Goal: Information Seeking & Learning: Learn about a topic

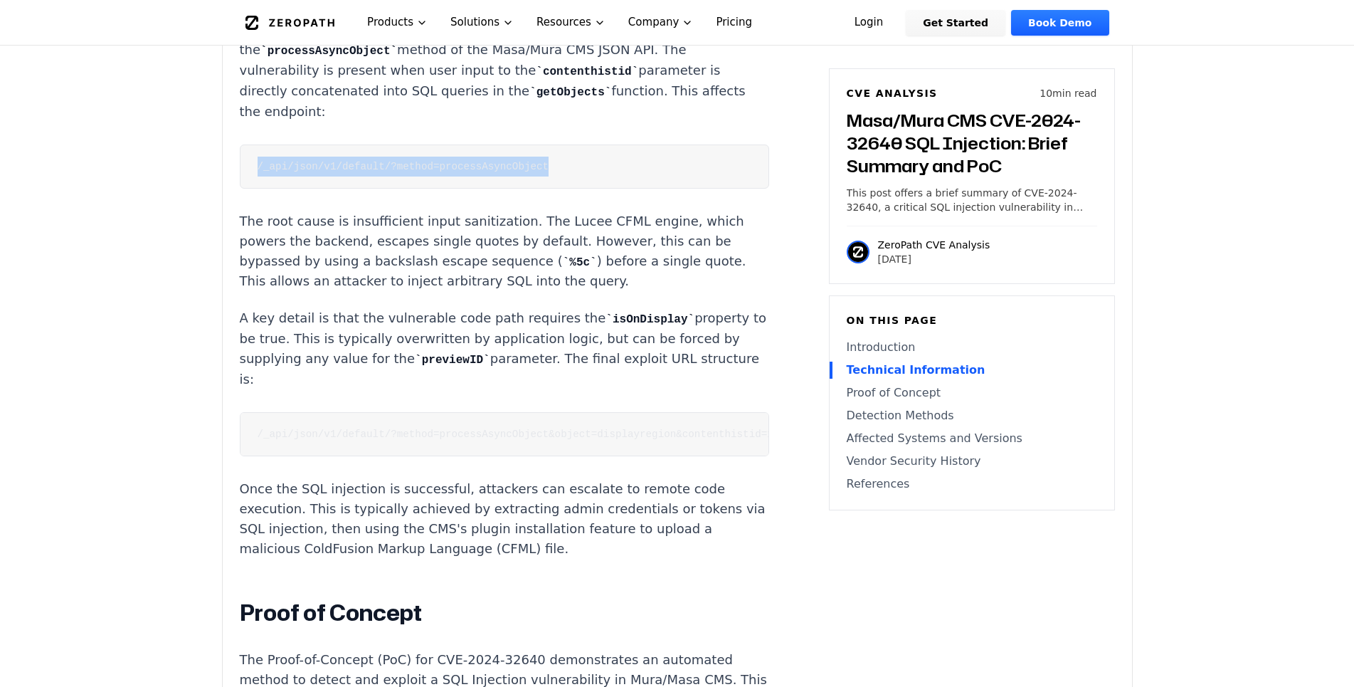
scroll to position [1379, 0]
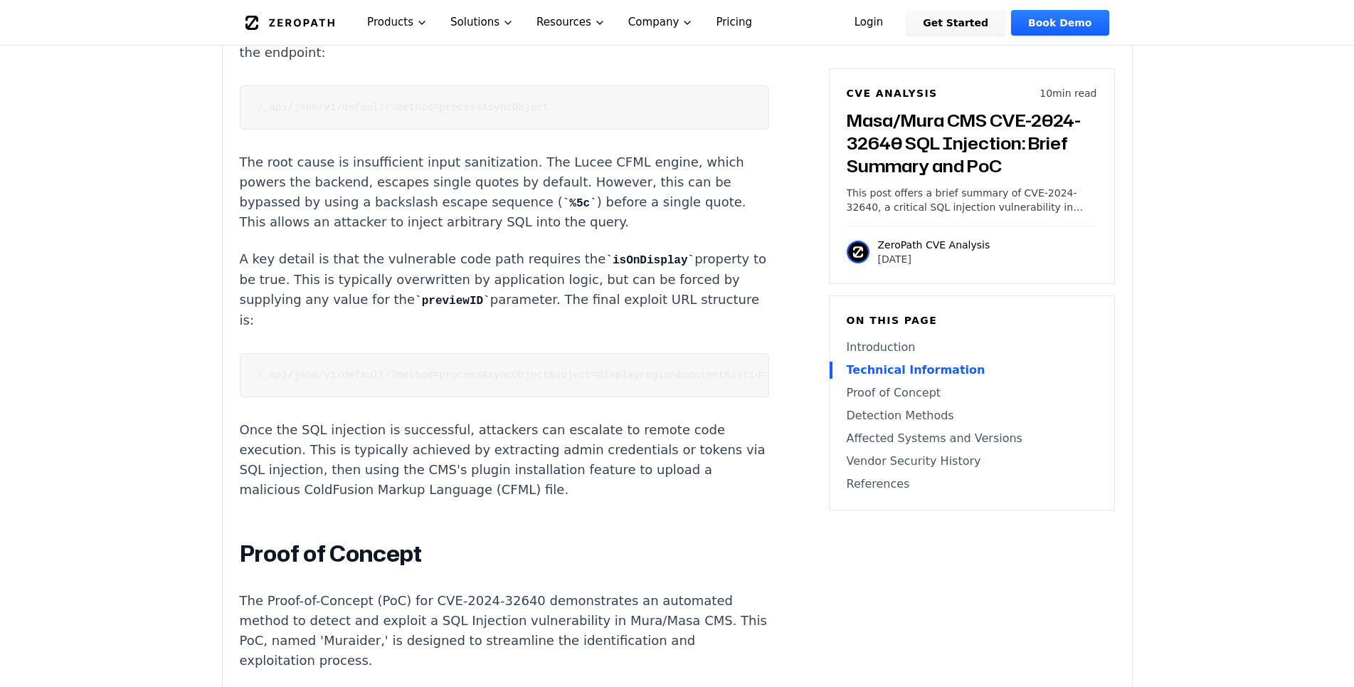
click at [353, 369] on code "/_api/json/v1/default/?method=processAsyncObject&object=displayregion&contenthi…" at bounding box center [564, 374] width 613 height 11
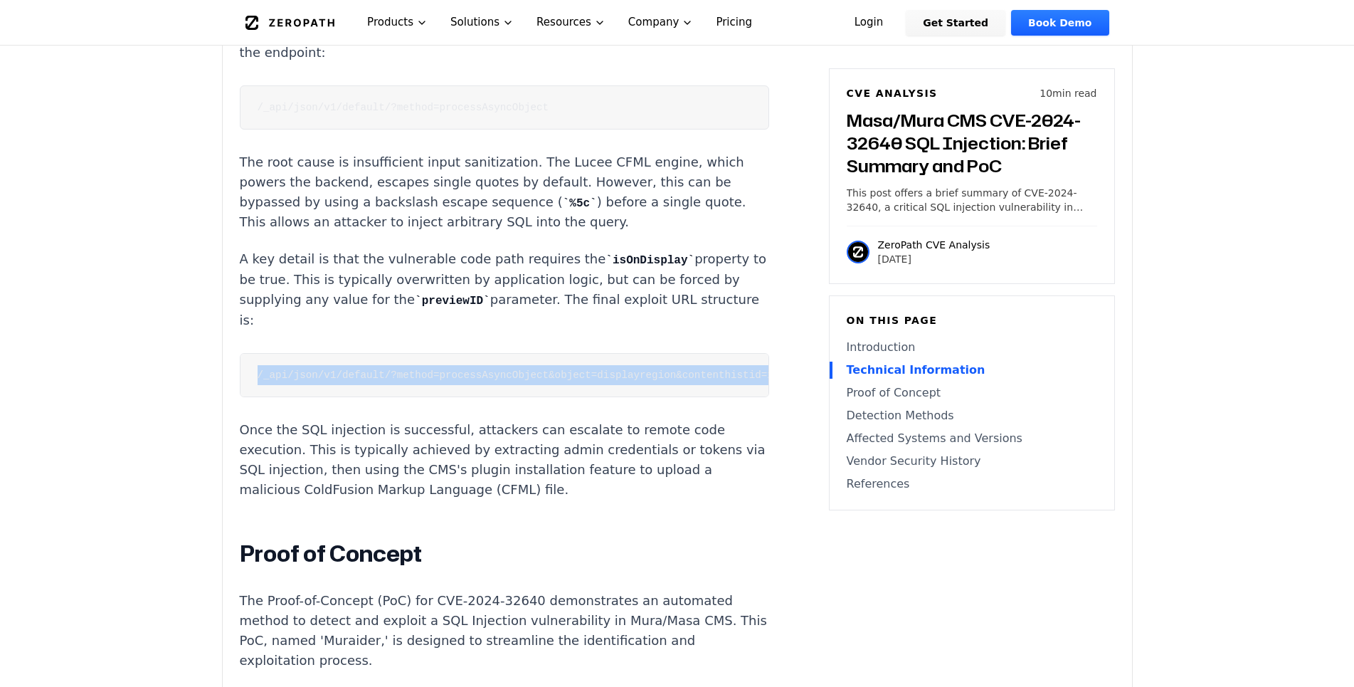
click at [353, 369] on code "/_api/json/v1/default/?method=processAsyncObject&object=displayregion&contenthi…" at bounding box center [564, 374] width 613 height 11
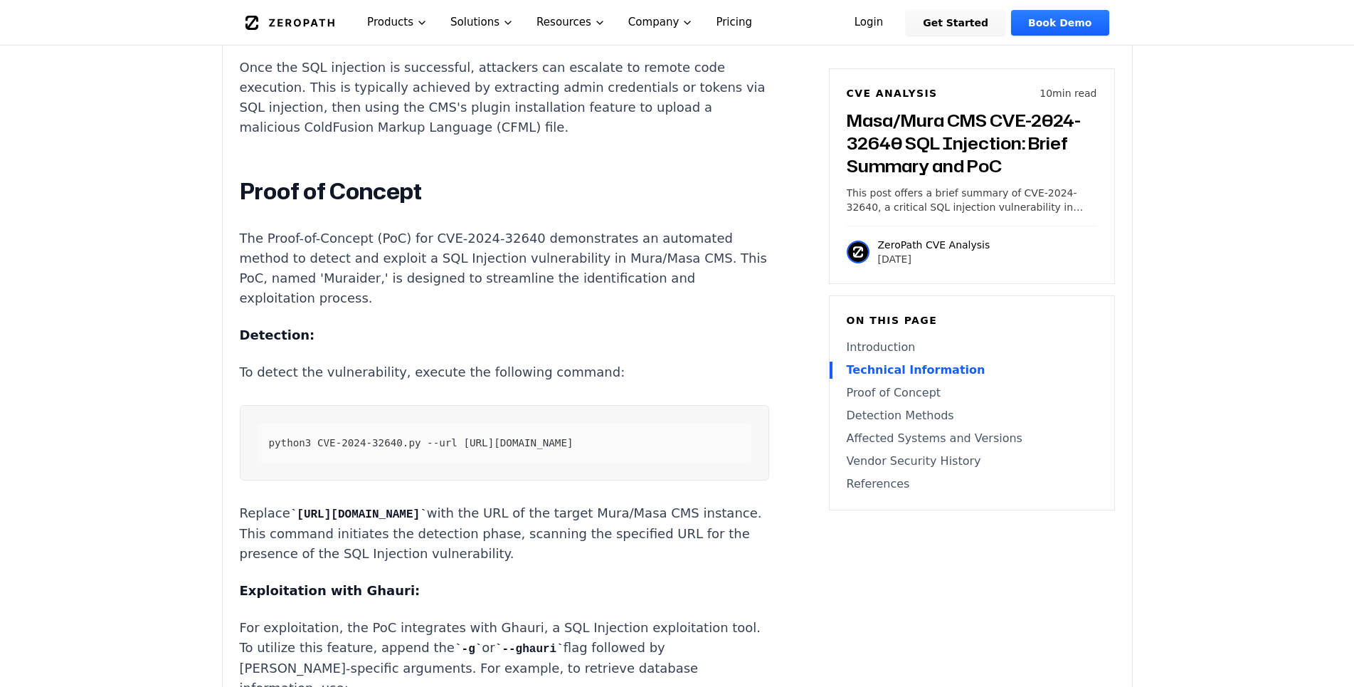
scroll to position [1742, 0]
click at [354, 436] on span "python3 CVE-2024-32640.py --url [URL][DOMAIN_NAME]" at bounding box center [421, 441] width 305 height 11
click at [571, 450] on div "python3 CVE-2024-32640.py --url [URL][DOMAIN_NAME]" at bounding box center [505, 442] width 494 height 40
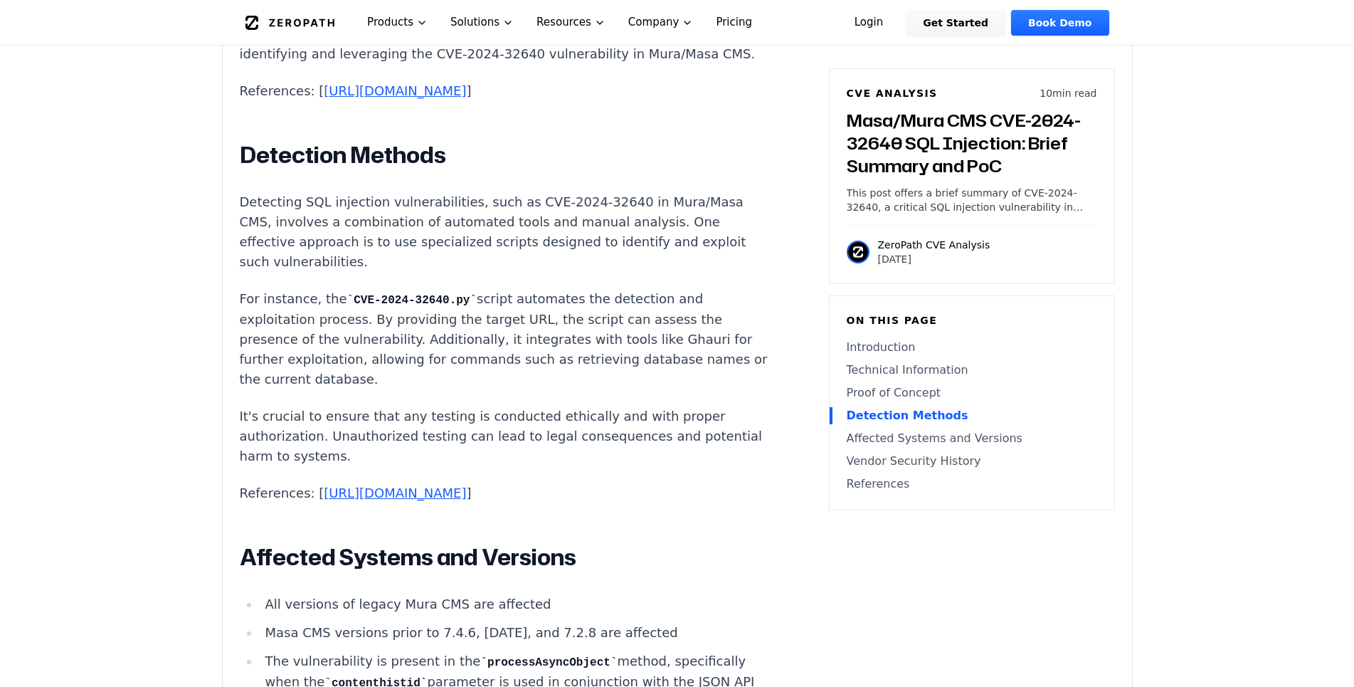
scroll to position [2758, 0]
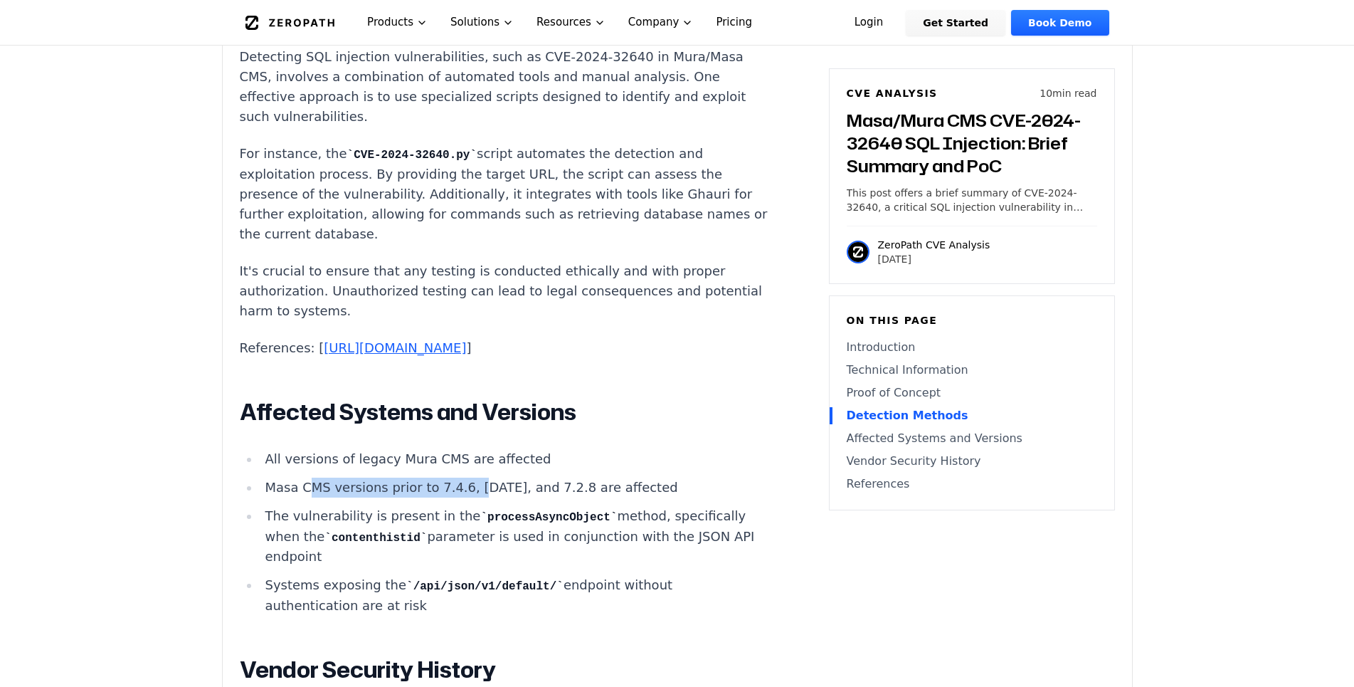
drag, startPoint x: 312, startPoint y: 487, endPoint x: 463, endPoint y: 486, distance: 150.9
click at [463, 486] on li "Masa CMS versions prior to 7.4.6, [DATE], and 7.2.8 are affected" at bounding box center [514, 487] width 509 height 20
click at [465, 485] on li "Masa CMS versions prior to 7.4.6, [DATE], and 7.2.8 are affected" at bounding box center [514, 487] width 509 height 20
drag, startPoint x: 299, startPoint y: 463, endPoint x: 428, endPoint y: 461, distance: 129.5
click at [423, 461] on li "All versions of legacy Mura CMS are affected" at bounding box center [514, 459] width 509 height 20
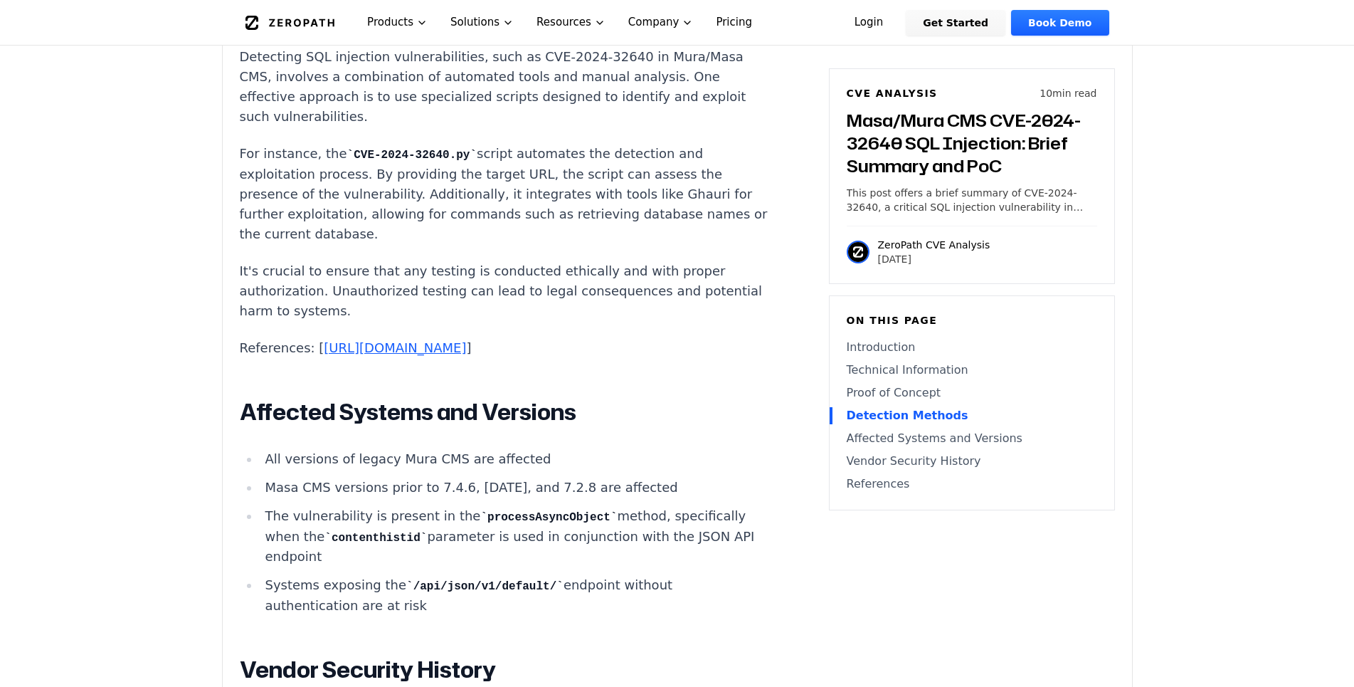
click at [428, 461] on li "All versions of legacy Mura CMS are affected" at bounding box center [514, 459] width 509 height 20
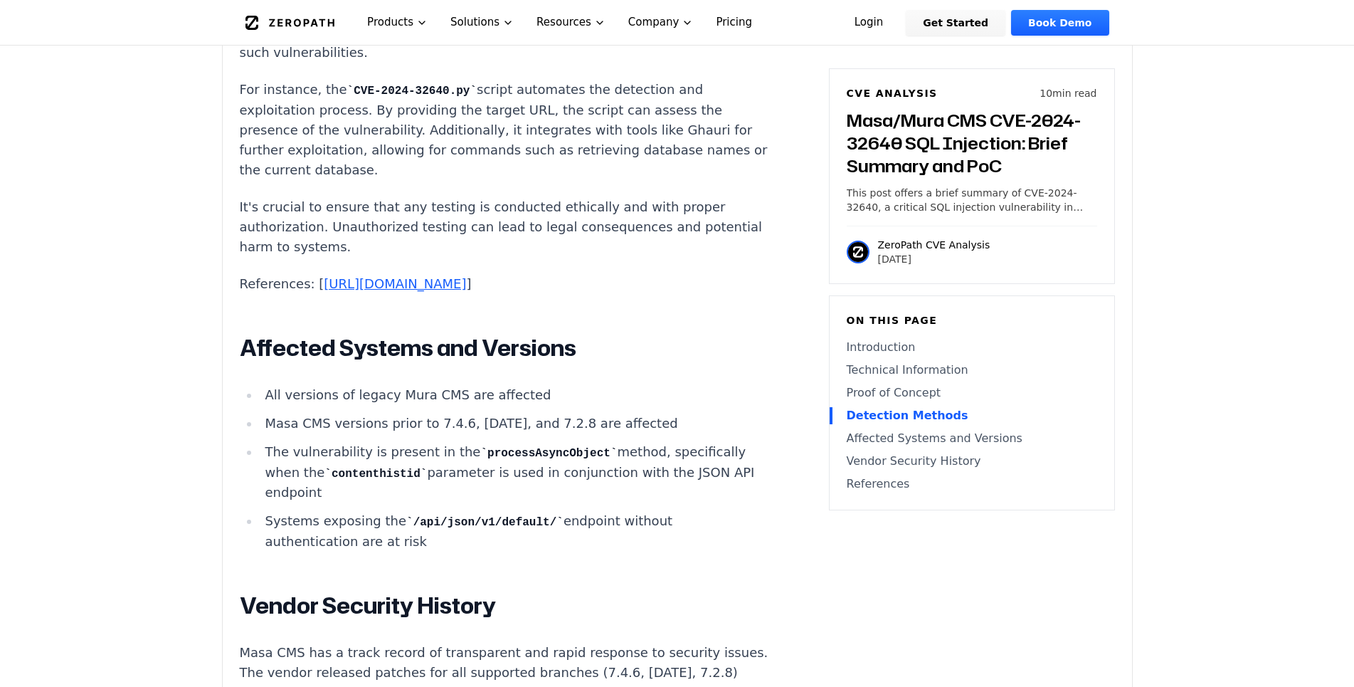
scroll to position [2831, 0]
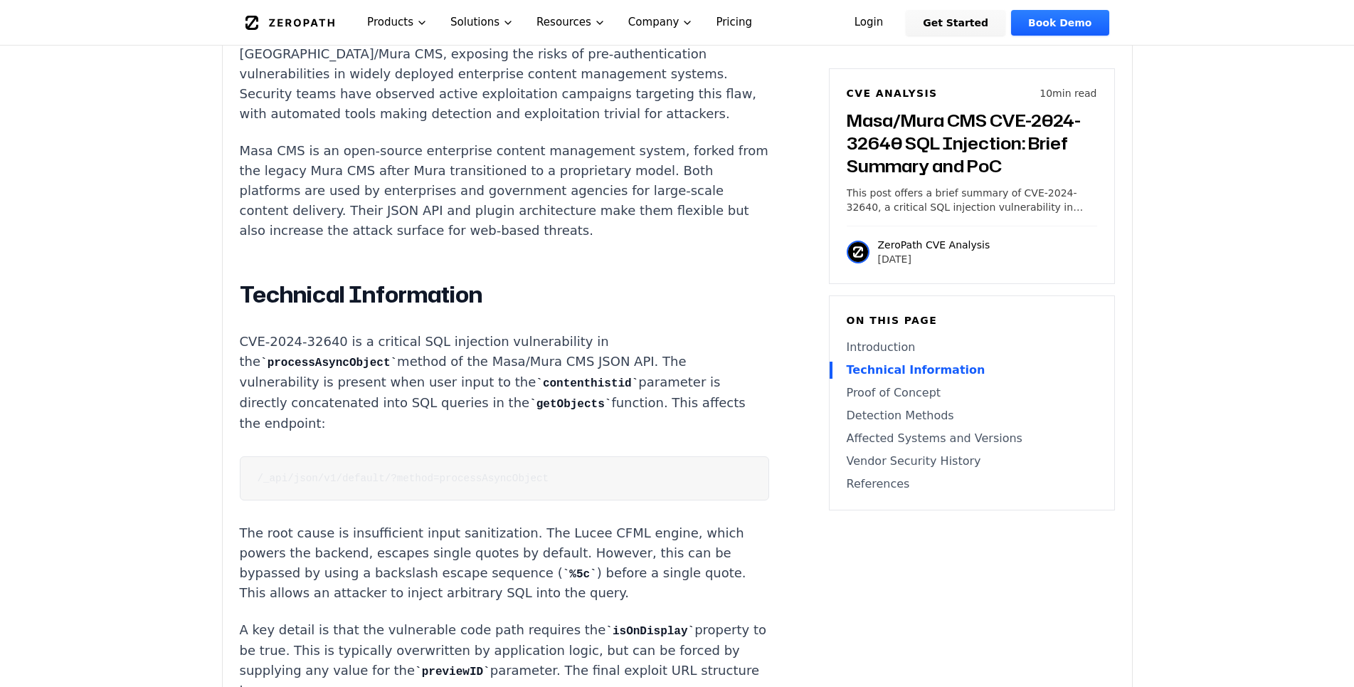
scroll to position [1016, 0]
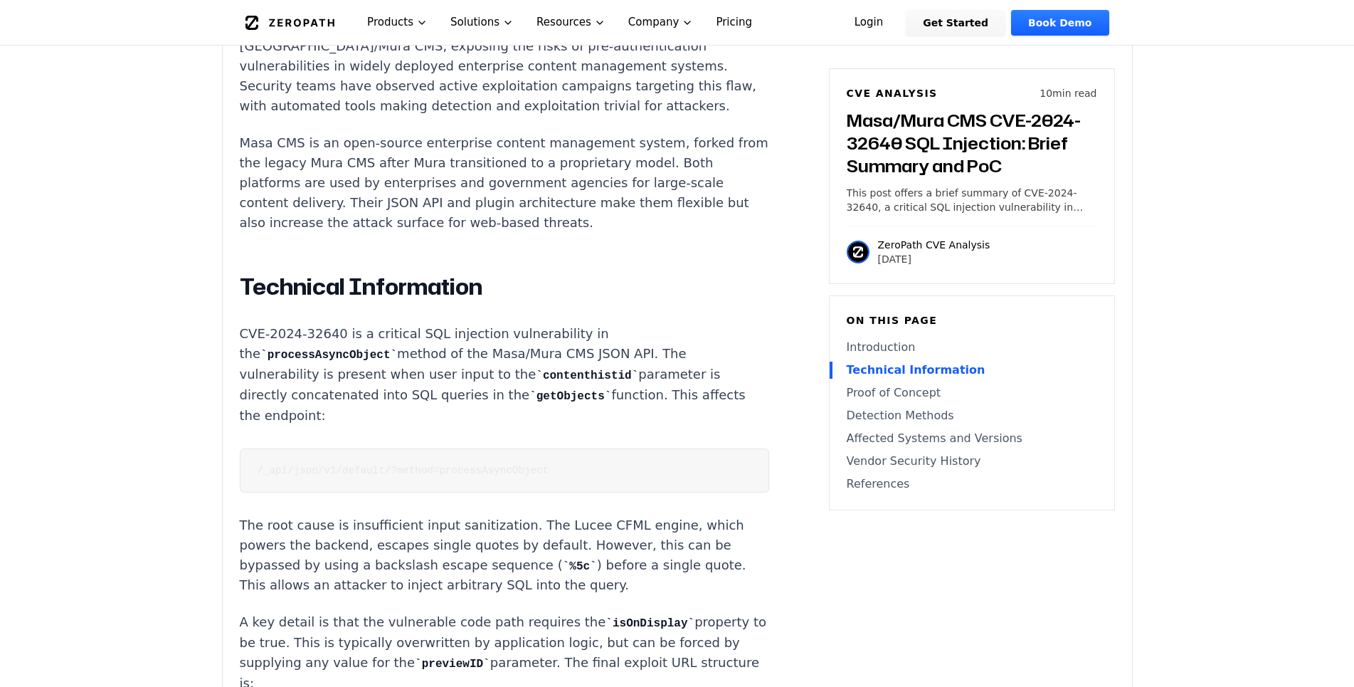
click at [403, 465] on code "/_api/json/v1/default/?method=processAsyncObject" at bounding box center [404, 470] width 292 height 11
click at [278, 349] on code "processAsyncObject" at bounding box center [328, 355] width 137 height 13
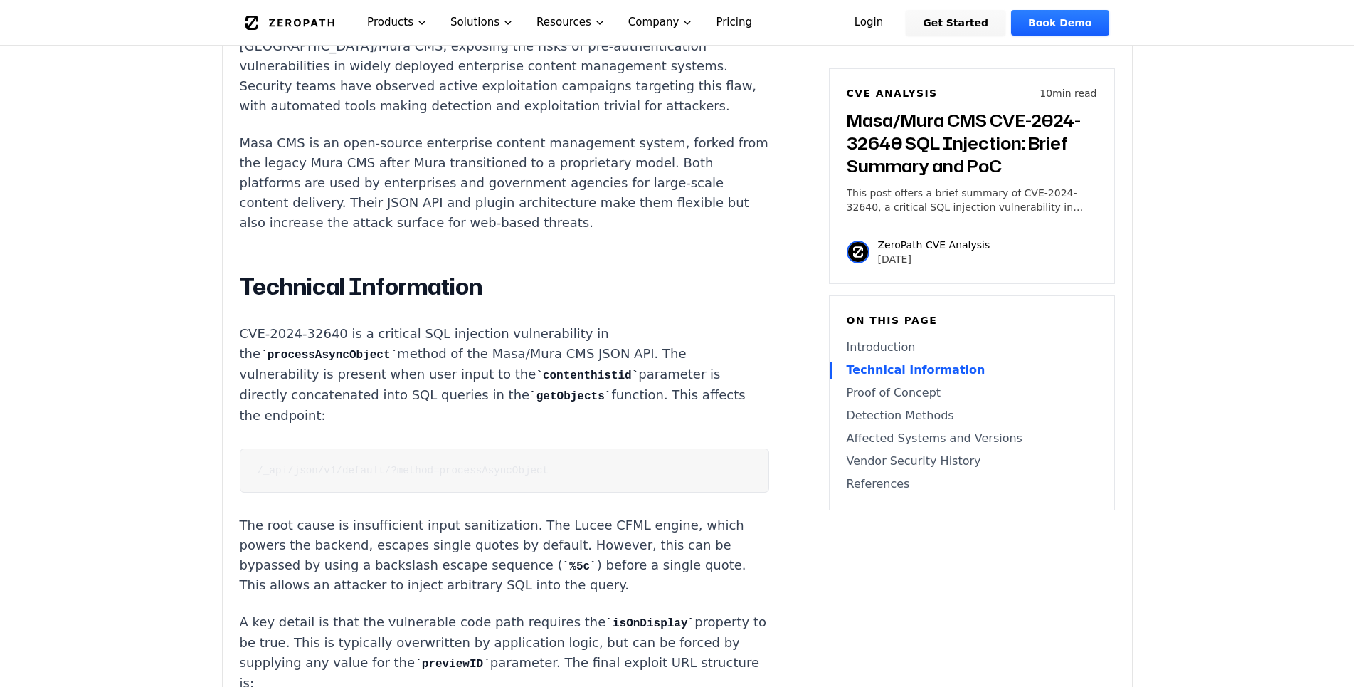
click at [267, 324] on p "CVE-2024-32640 is a critical SQL injection vulnerability in the processAsyncObj…" at bounding box center [504, 375] width 529 height 102
click at [384, 324] on p "CVE-2024-32640 is a critical SQL injection vulnerability in the processAsyncObj…" at bounding box center [504, 375] width 529 height 102
click at [410, 324] on p "CVE-2024-32640 is a critical SQL injection vulnerability in the processAsyncObj…" at bounding box center [504, 375] width 529 height 102
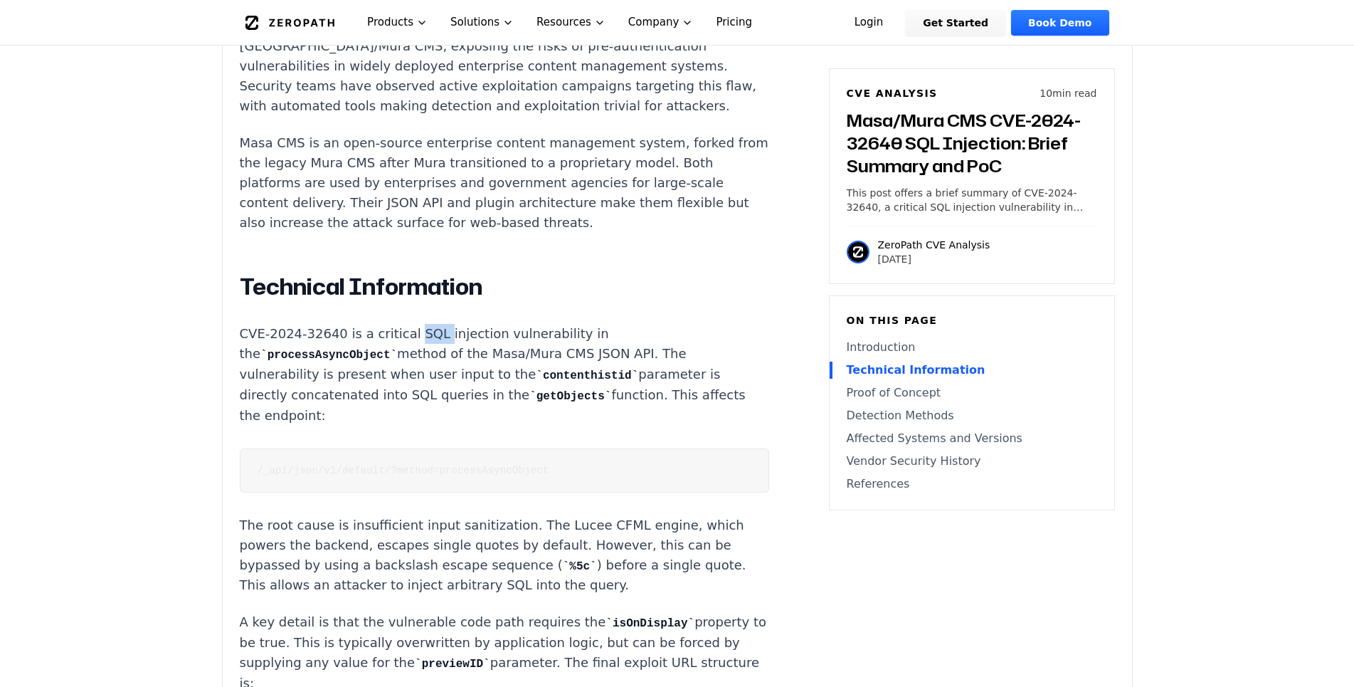
click at [411, 324] on p "CVE-2024-32640 is a critical SQL injection vulnerability in the processAsyncObj…" at bounding box center [504, 375] width 529 height 102
click at [502, 324] on p "CVE-2024-32640 is a critical SQL injection vulnerability in the processAsyncObj…" at bounding box center [504, 375] width 529 height 102
click at [507, 367] on p "CVE-2024-32640 is a critical SQL injection vulnerability in the processAsyncObj…" at bounding box center [504, 375] width 529 height 102
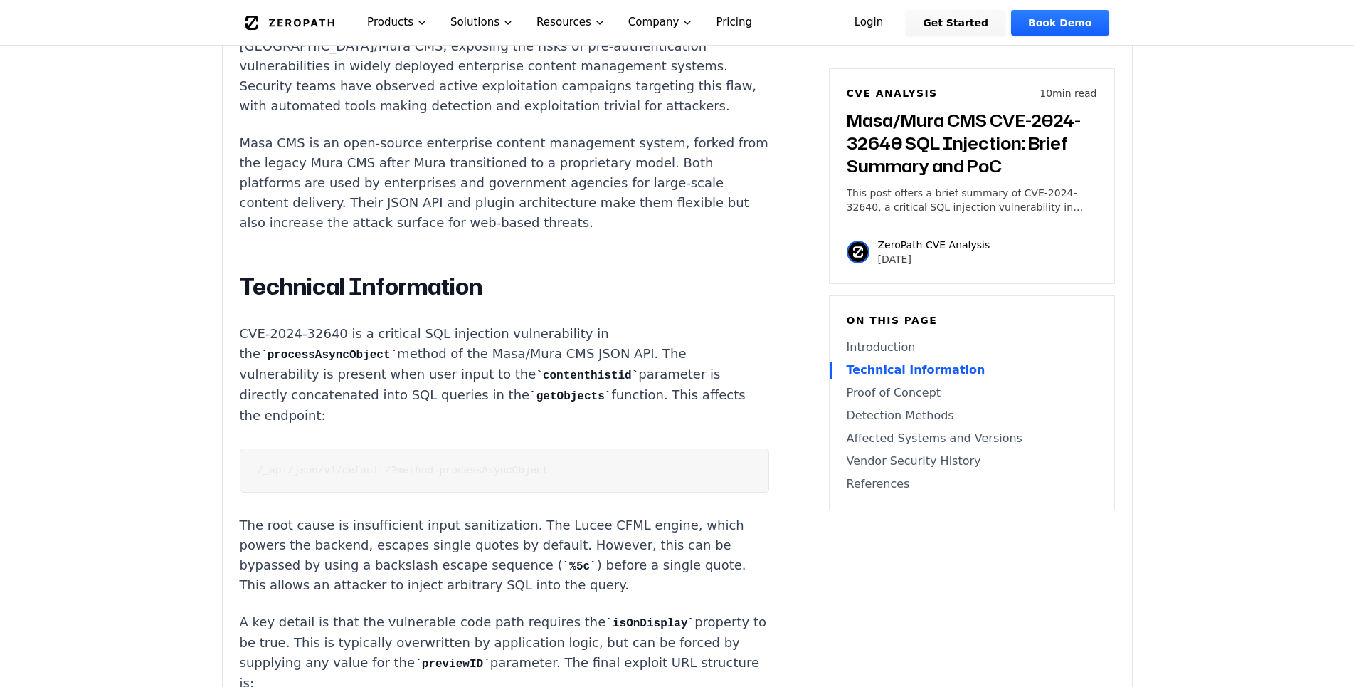
click at [529, 390] on code "getObjects" at bounding box center [570, 396] width 82 height 13
click at [545, 369] on code "contenthistid" at bounding box center [587, 375] width 102 height 13
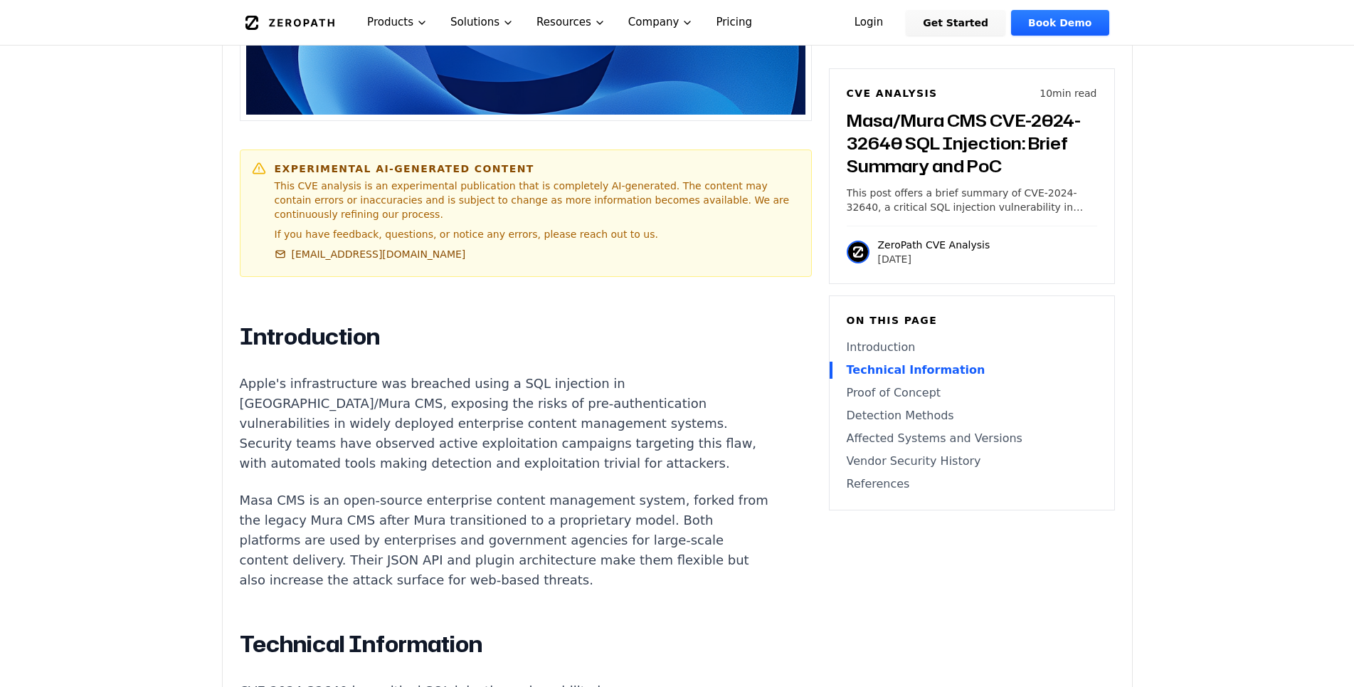
scroll to position [653, 0]
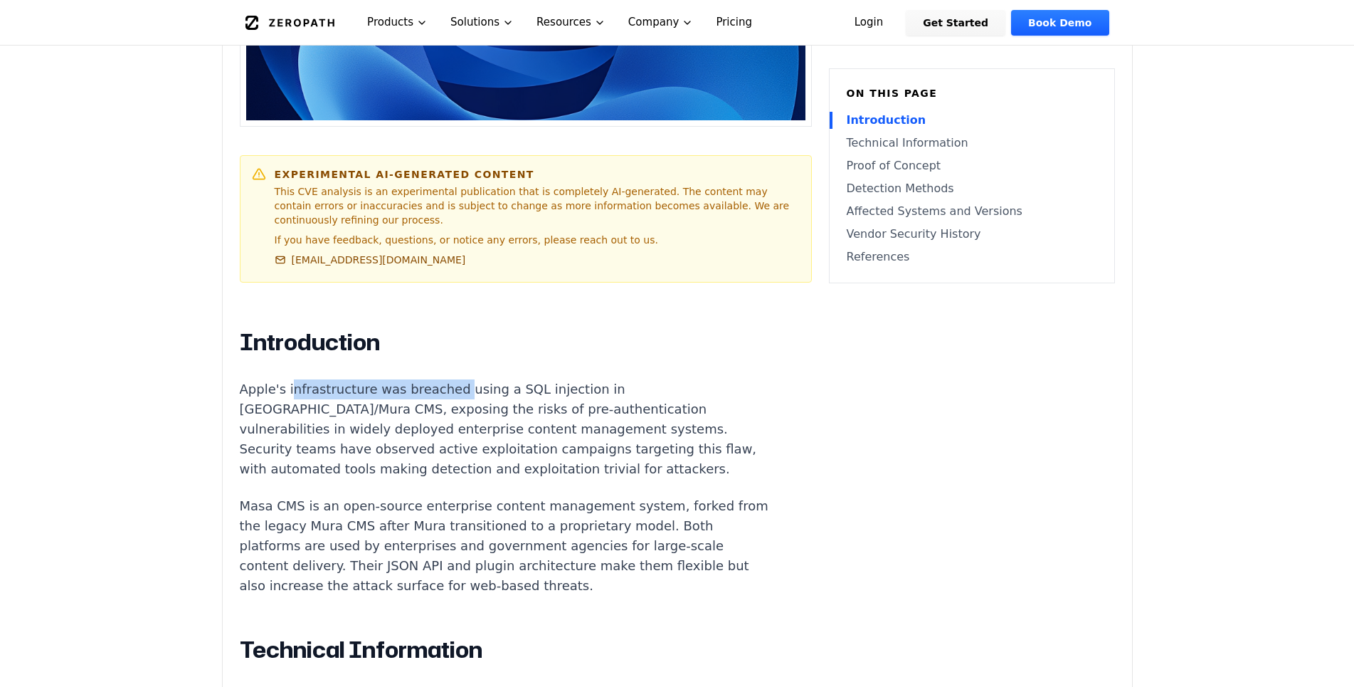
drag, startPoint x: 287, startPoint y: 374, endPoint x: 446, endPoint y: 375, distance: 159.4
click at [446, 379] on p "Apple's infrastructure was breached using a SQL injection in [GEOGRAPHIC_DATA]/…" at bounding box center [504, 429] width 529 height 100
drag, startPoint x: 285, startPoint y: 374, endPoint x: 507, endPoint y: 374, distance: 222.7
click at [506, 379] on p "Apple's infrastructure was breached using a SQL injection in [GEOGRAPHIC_DATA]/…" at bounding box center [504, 429] width 529 height 100
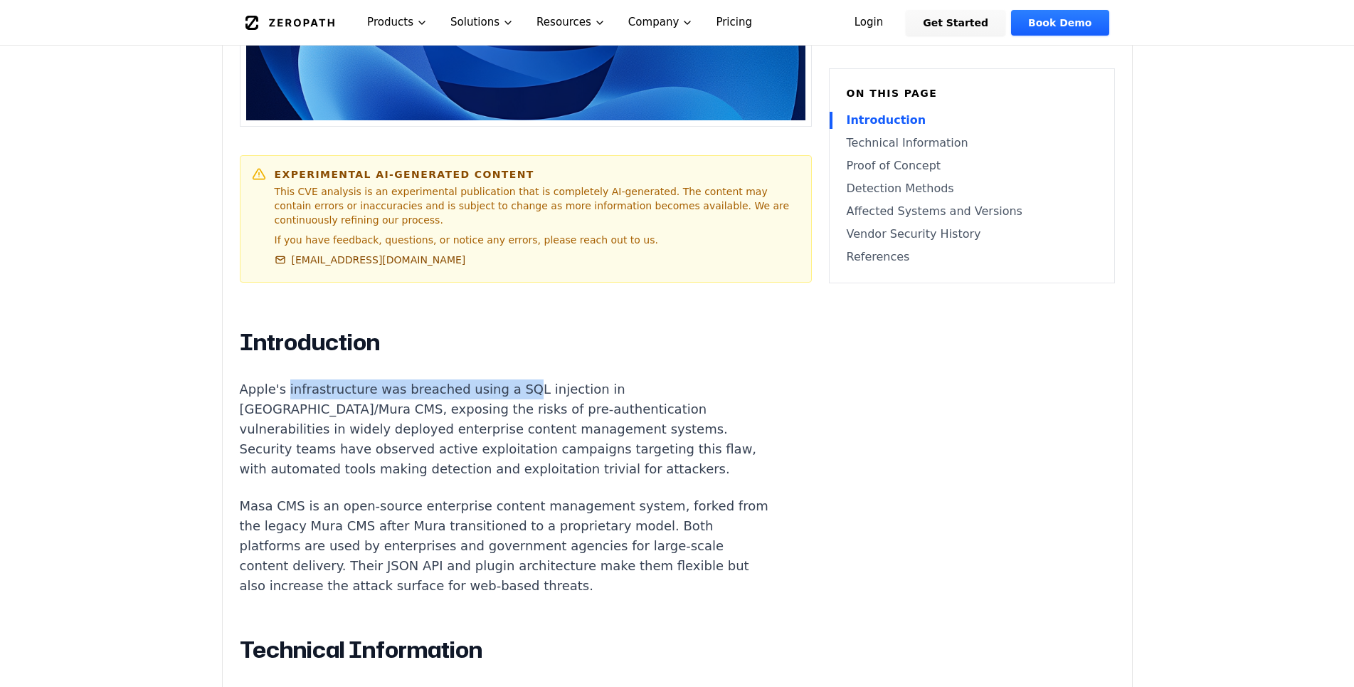
click at [507, 379] on p "Apple's infrastructure was breached using a SQL injection in [GEOGRAPHIC_DATA]/…" at bounding box center [504, 429] width 529 height 100
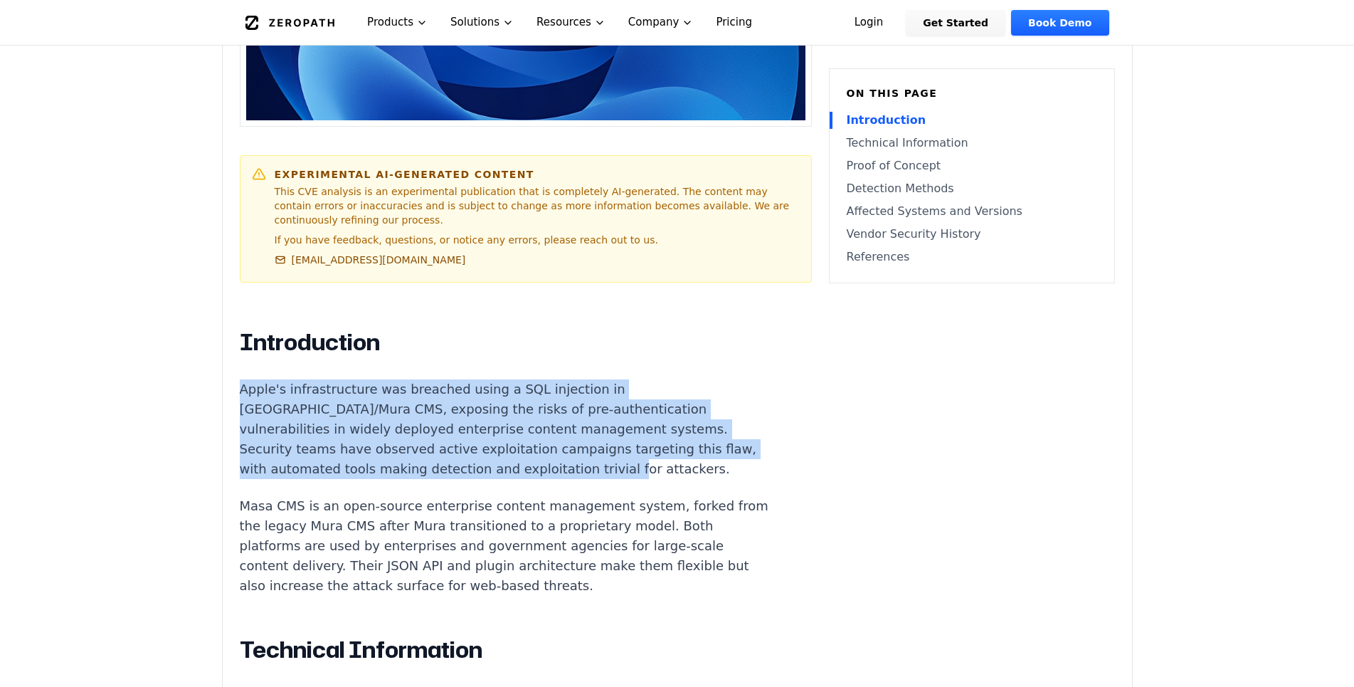
drag, startPoint x: 236, startPoint y: 373, endPoint x: 620, endPoint y: 458, distance: 392.8
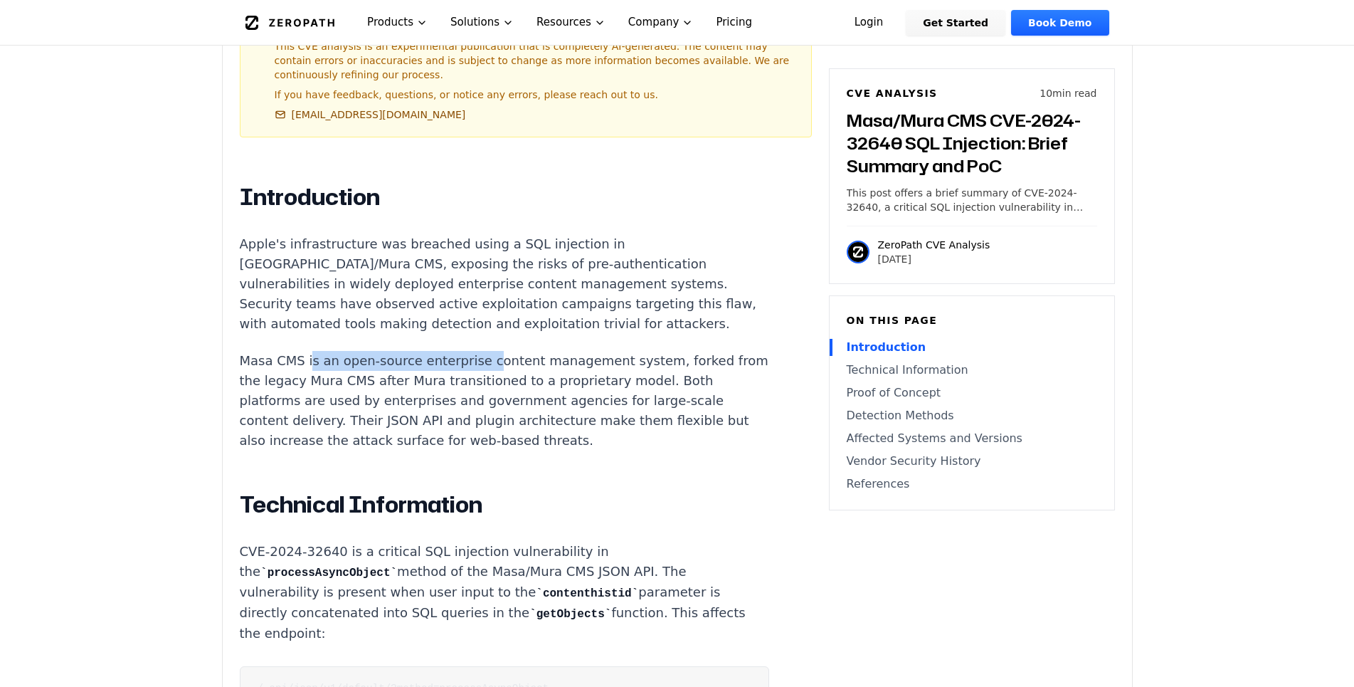
drag, startPoint x: 376, startPoint y: 352, endPoint x: 473, endPoint y: 351, distance: 96.8
click at [472, 351] on p "Masa CMS is an open-source enterprise content management system, forked from th…" at bounding box center [504, 401] width 529 height 100
click at [475, 351] on p "Masa CMS is an open-source enterprise content management system, forked from th…" at bounding box center [504, 401] width 529 height 100
drag, startPoint x: 369, startPoint y: 228, endPoint x: 475, endPoint y: 228, distance: 106.0
click at [472, 234] on p "Apple's infrastructure was breached using a SQL injection in [GEOGRAPHIC_DATA]/…" at bounding box center [504, 284] width 529 height 100
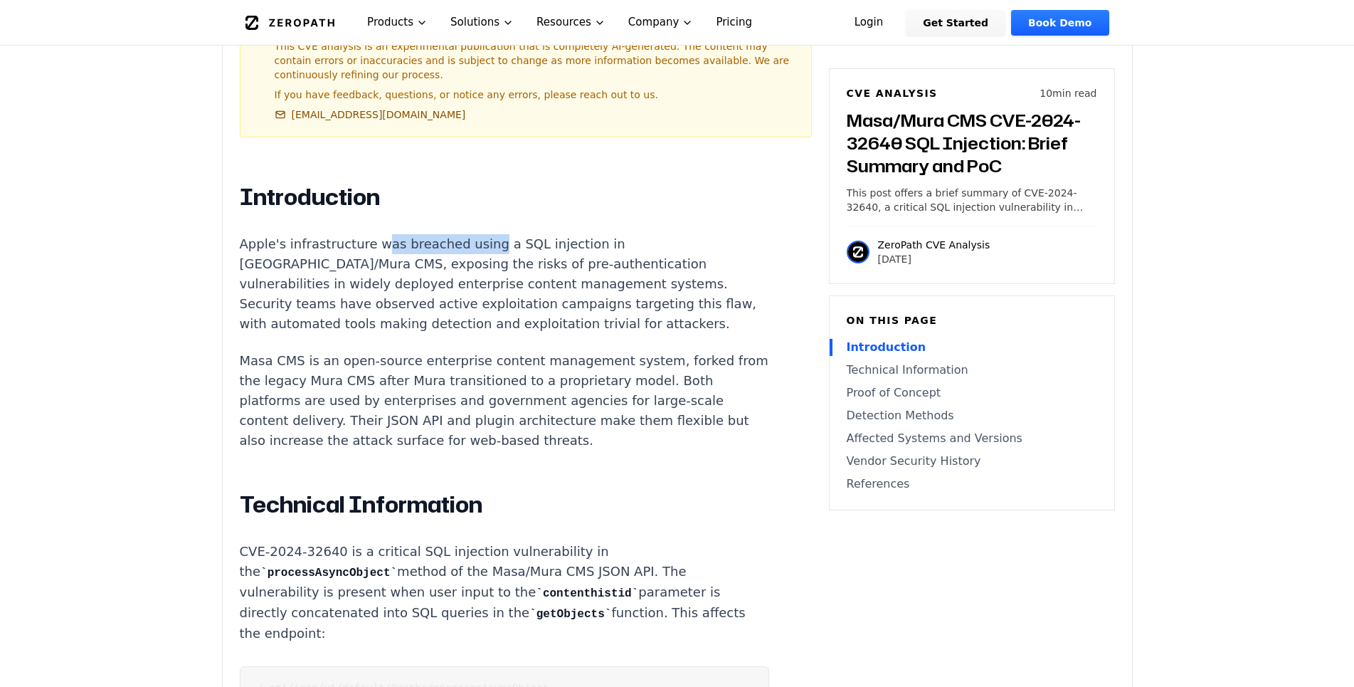
click at [475, 234] on p "Apple's infrastructure was breached using a SQL injection in [GEOGRAPHIC_DATA]/…" at bounding box center [504, 284] width 529 height 100
drag, startPoint x: 448, startPoint y: 226, endPoint x: 546, endPoint y: 233, distance: 98.5
click at [544, 234] on p "Apple's infrastructure was breached using a SQL injection in [GEOGRAPHIC_DATA]/…" at bounding box center [504, 284] width 529 height 100
click at [546, 234] on p "Apple's infrastructure was breached using a SQL injection in [GEOGRAPHIC_DATA]/…" at bounding box center [504, 284] width 529 height 100
drag, startPoint x: 312, startPoint y: 267, endPoint x: 559, endPoint y: 270, distance: 246.2
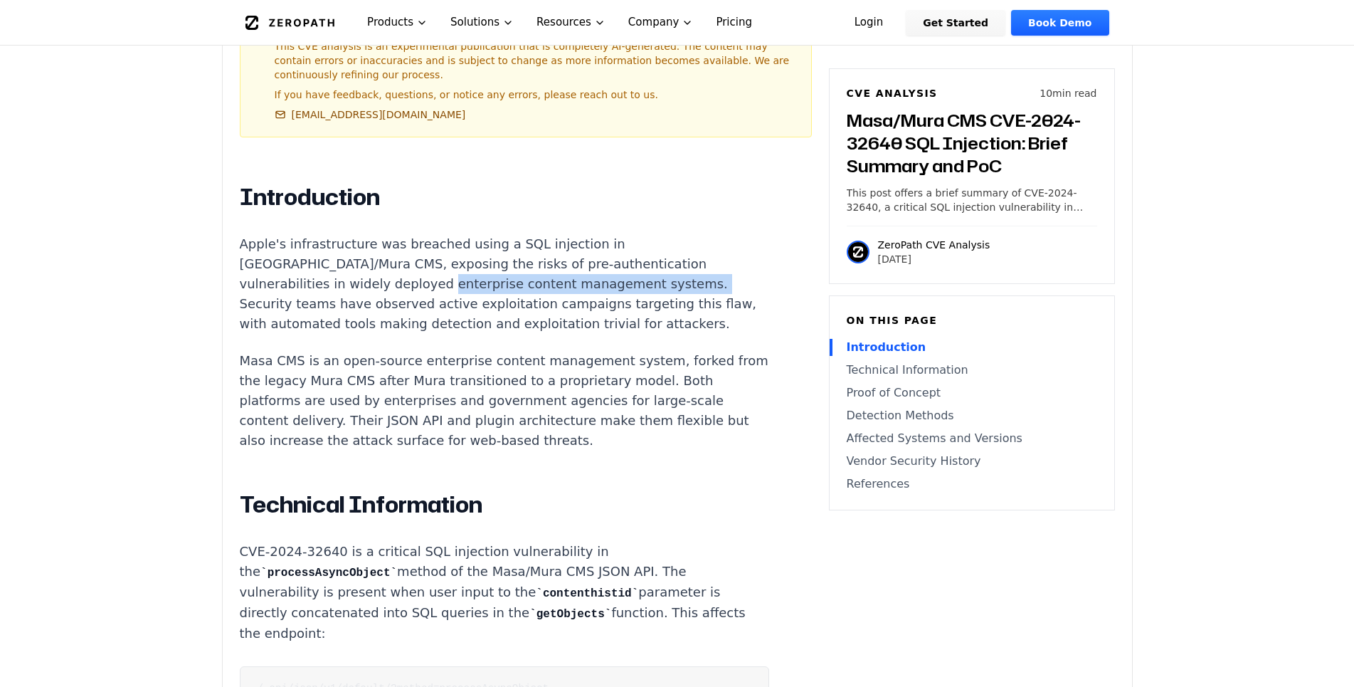
click at [556, 270] on p "Apple's infrastructure was breached using a SQL injection in [GEOGRAPHIC_DATA]/…" at bounding box center [504, 284] width 529 height 100
click at [559, 270] on p "Apple's infrastructure was breached using a SQL injection in [GEOGRAPHIC_DATA]/…" at bounding box center [504, 284] width 529 height 100
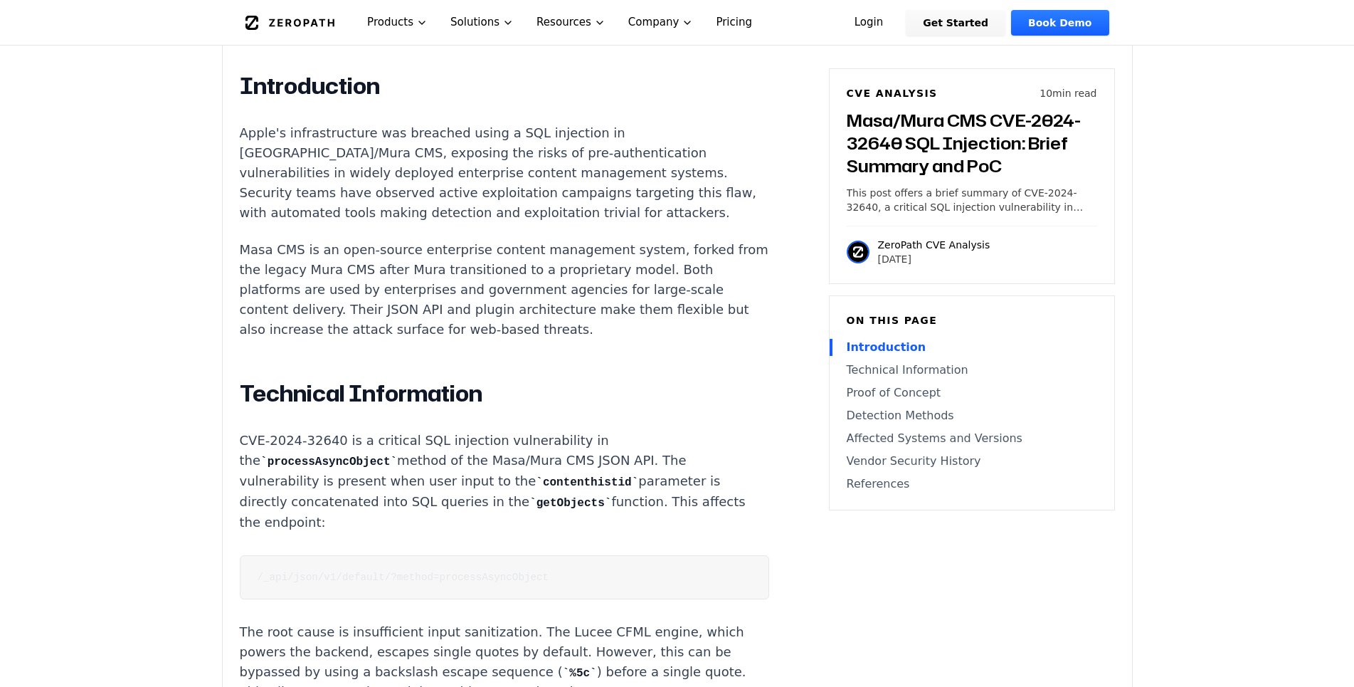
scroll to position [944, 0]
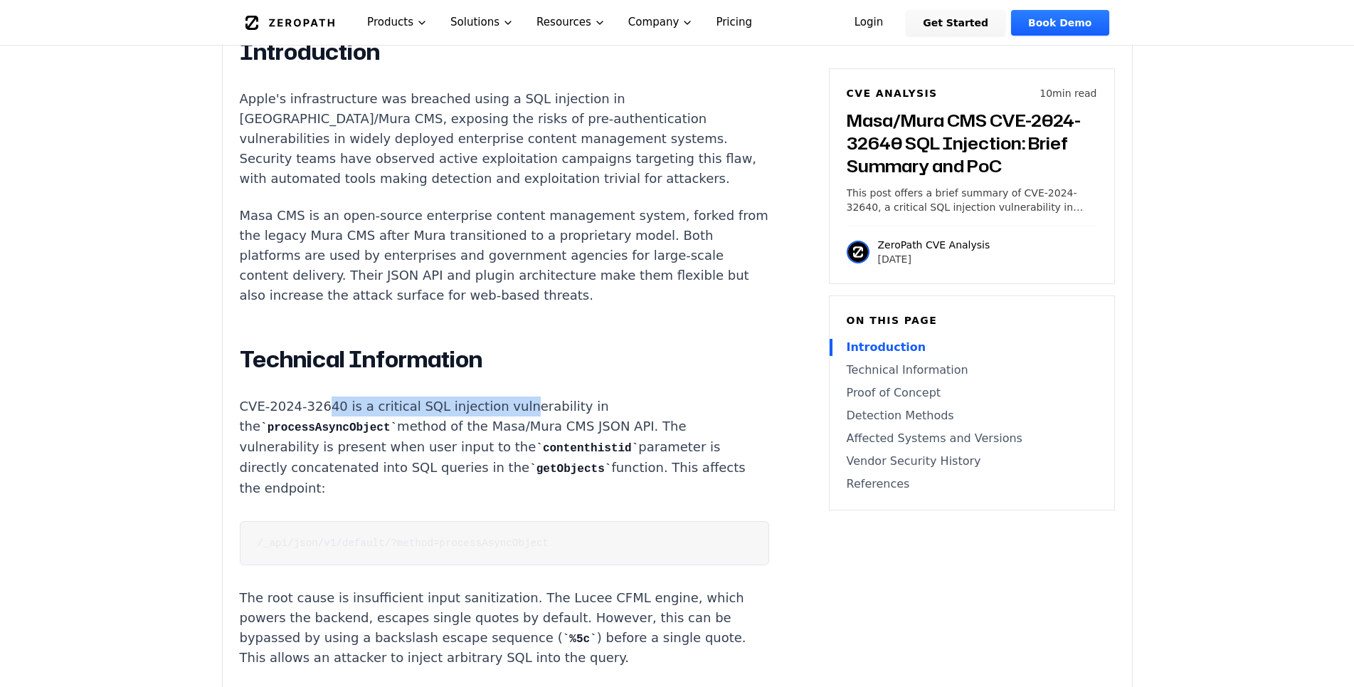
drag, startPoint x: 324, startPoint y: 391, endPoint x: 507, endPoint y: 391, distance: 183.6
click at [507, 396] on p "CVE-2024-32640 is a critical SQL injection vulnerability in the processAsyncObj…" at bounding box center [504, 447] width 529 height 102
click at [508, 396] on p "CVE-2024-32640 is a critical SQL injection vulnerability in the processAsyncObj…" at bounding box center [504, 447] width 529 height 102
click at [307, 396] on p "CVE-2024-32640 is a critical SQL injection vulnerability in the processAsyncObj…" at bounding box center [504, 447] width 529 height 102
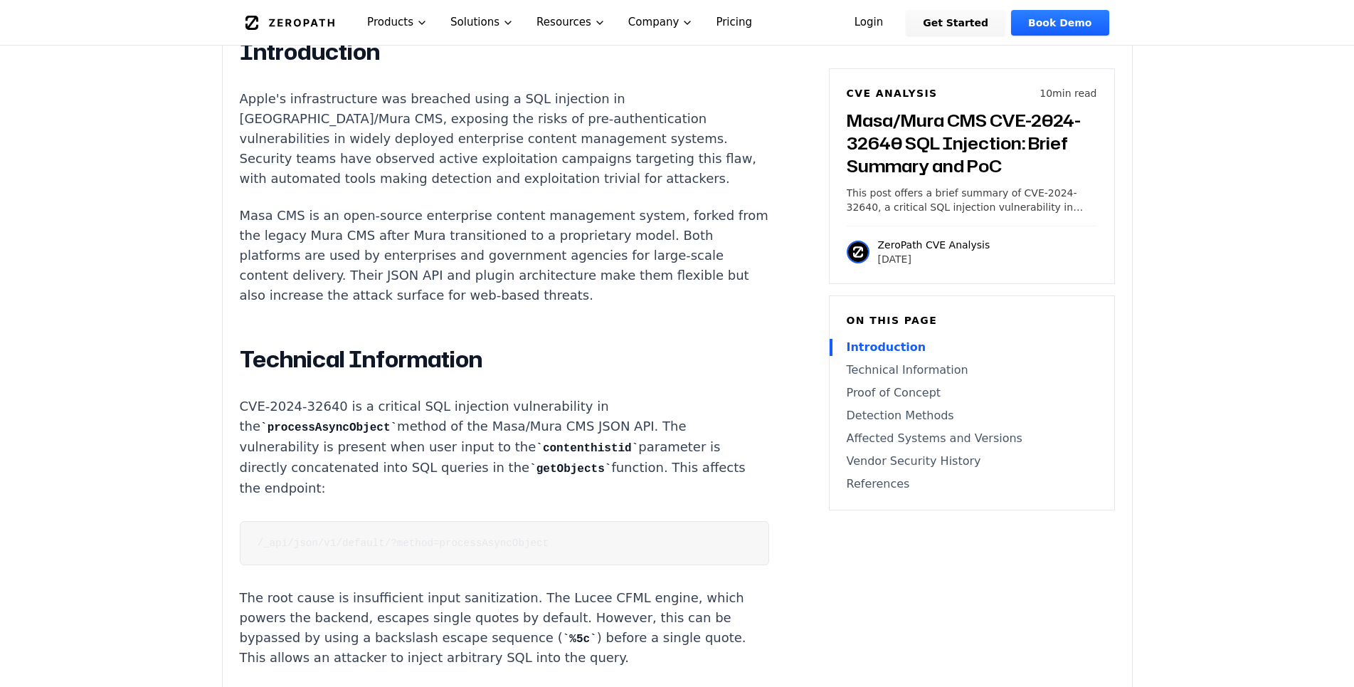
click at [273, 396] on p "CVE-2024-32640 is a critical SQL injection vulnerability in the processAsyncObj…" at bounding box center [504, 447] width 529 height 102
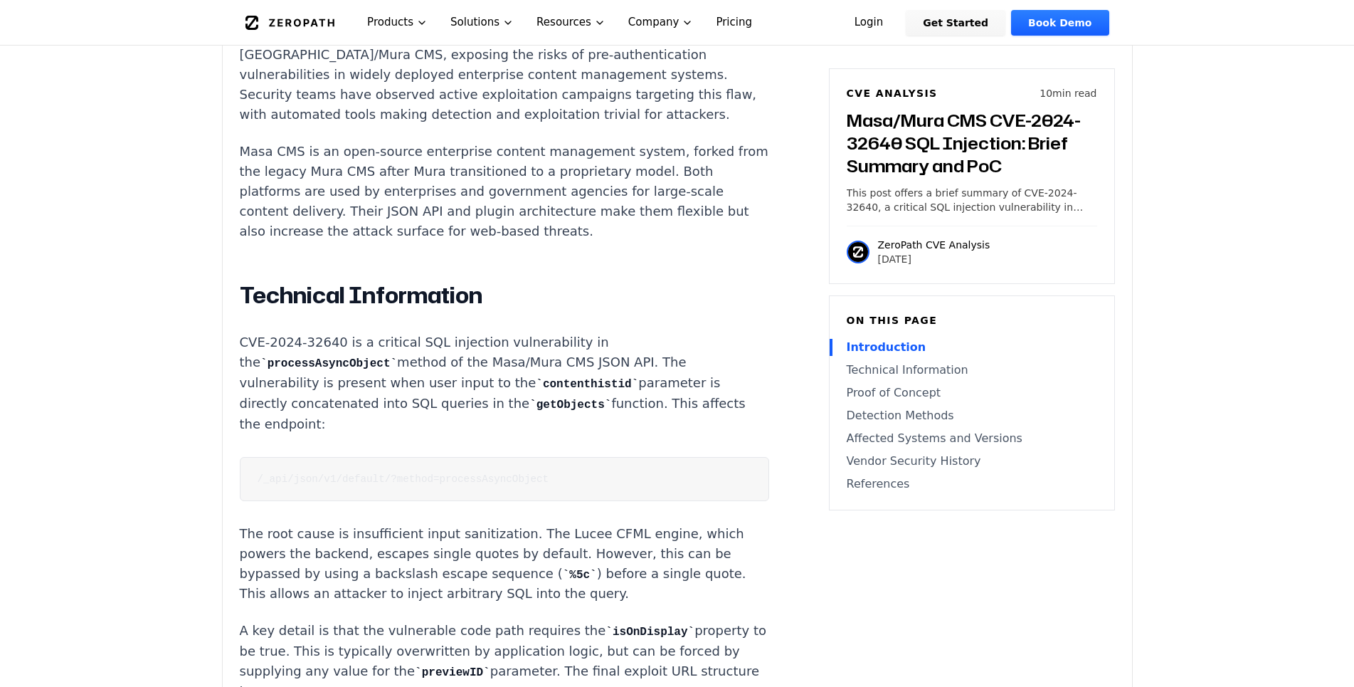
scroll to position [1016, 0]
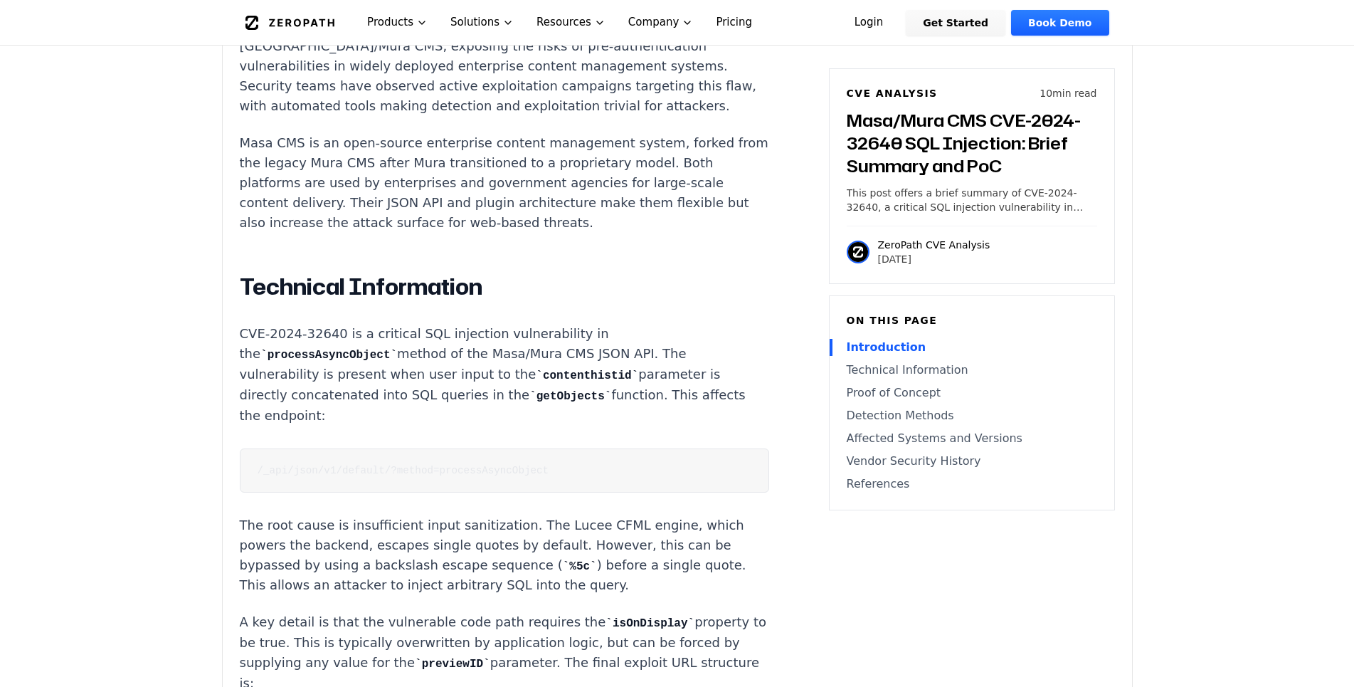
click at [420, 343] on p "CVE-2024-32640 is a critical SQL injection vulnerability in the processAsyncObj…" at bounding box center [504, 375] width 529 height 102
click at [529, 390] on code "getObjects" at bounding box center [570, 396] width 82 height 13
click at [455, 379] on p "CVE-2024-32640 is a critical SQL injection vulnerability in the processAsyncObj…" at bounding box center [504, 375] width 529 height 102
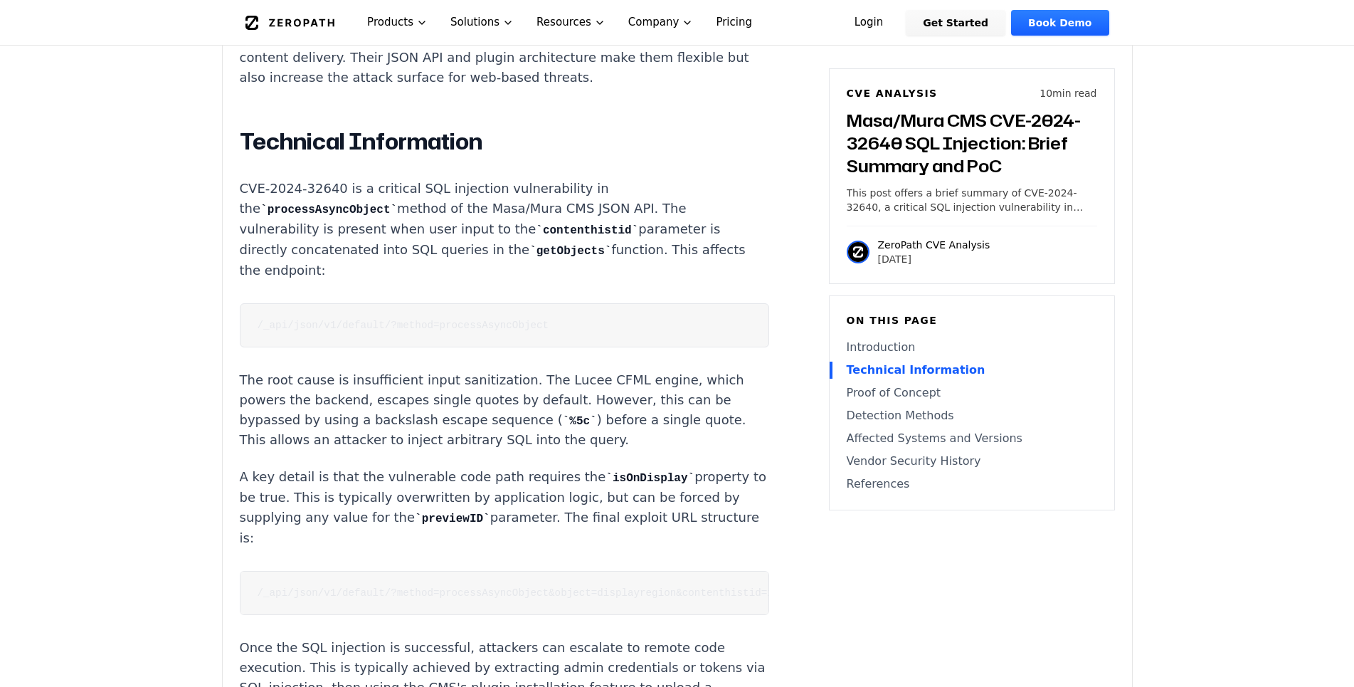
scroll to position [726, 0]
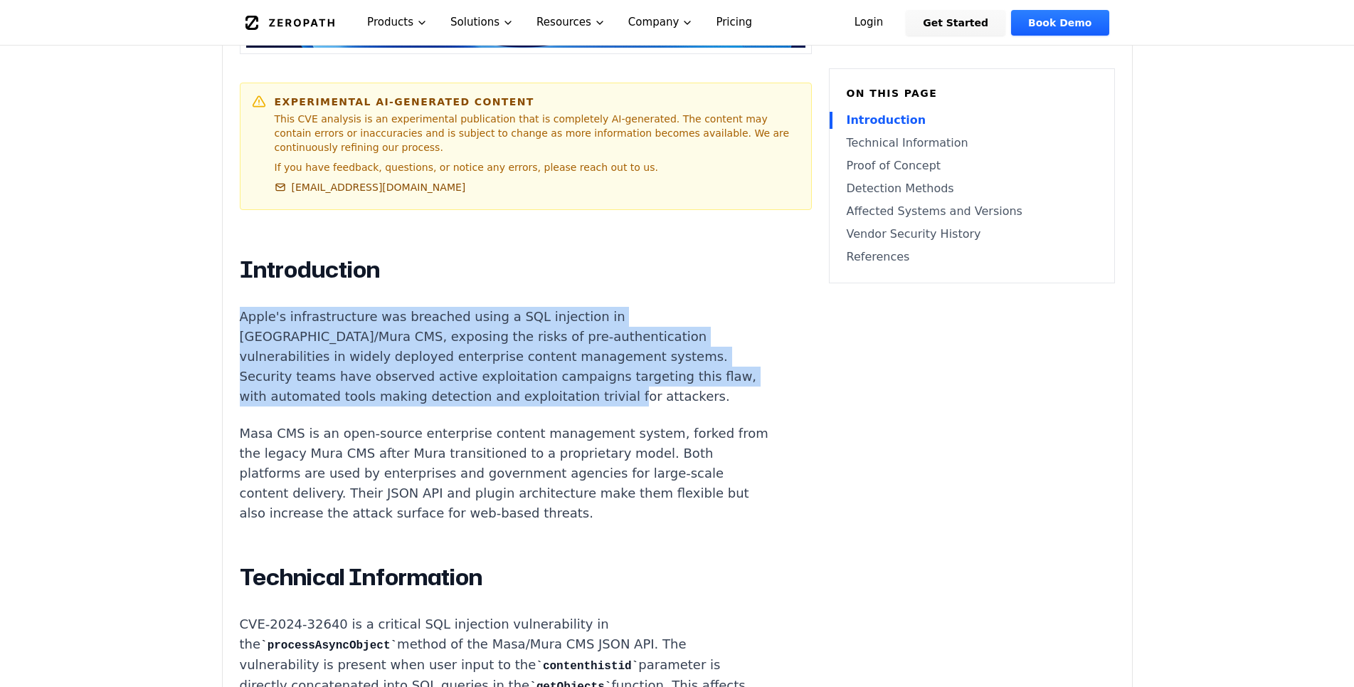
drag, startPoint x: 226, startPoint y: 298, endPoint x: 539, endPoint y: 376, distance: 323.4
copy p "Apple's infrastructure was breached using a SQL injection in [GEOGRAPHIC_DATA]/…"
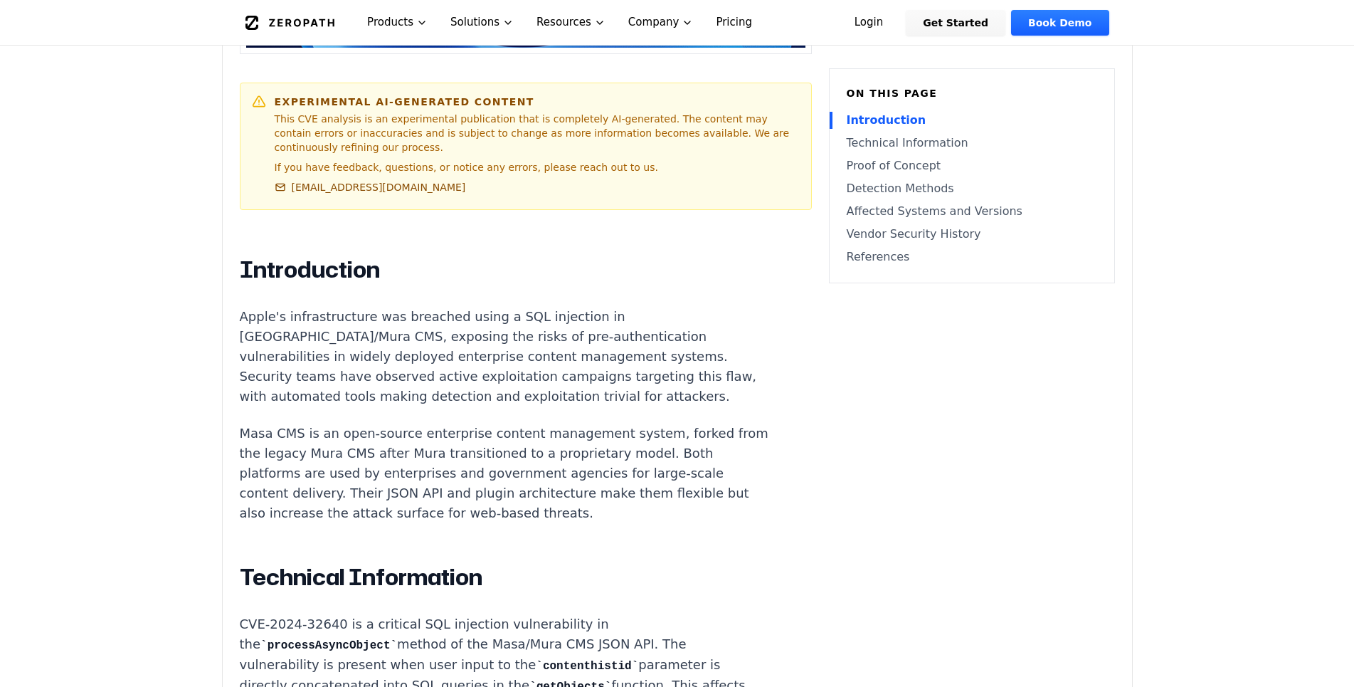
click at [322, 426] on p "Masa CMS is an open-source enterprise content management system, forked from th…" at bounding box center [504, 473] width 529 height 100
click at [306, 424] on p "Masa CMS is an open-source enterprise content management system, forked from th…" at bounding box center [504, 473] width 529 height 100
click at [307, 423] on p "Masa CMS is an open-source enterprise content management system, forked from th…" at bounding box center [504, 473] width 529 height 100
click at [549, 423] on p "Masa CMS is an open-source enterprise content management system, forked from th…" at bounding box center [504, 473] width 529 height 100
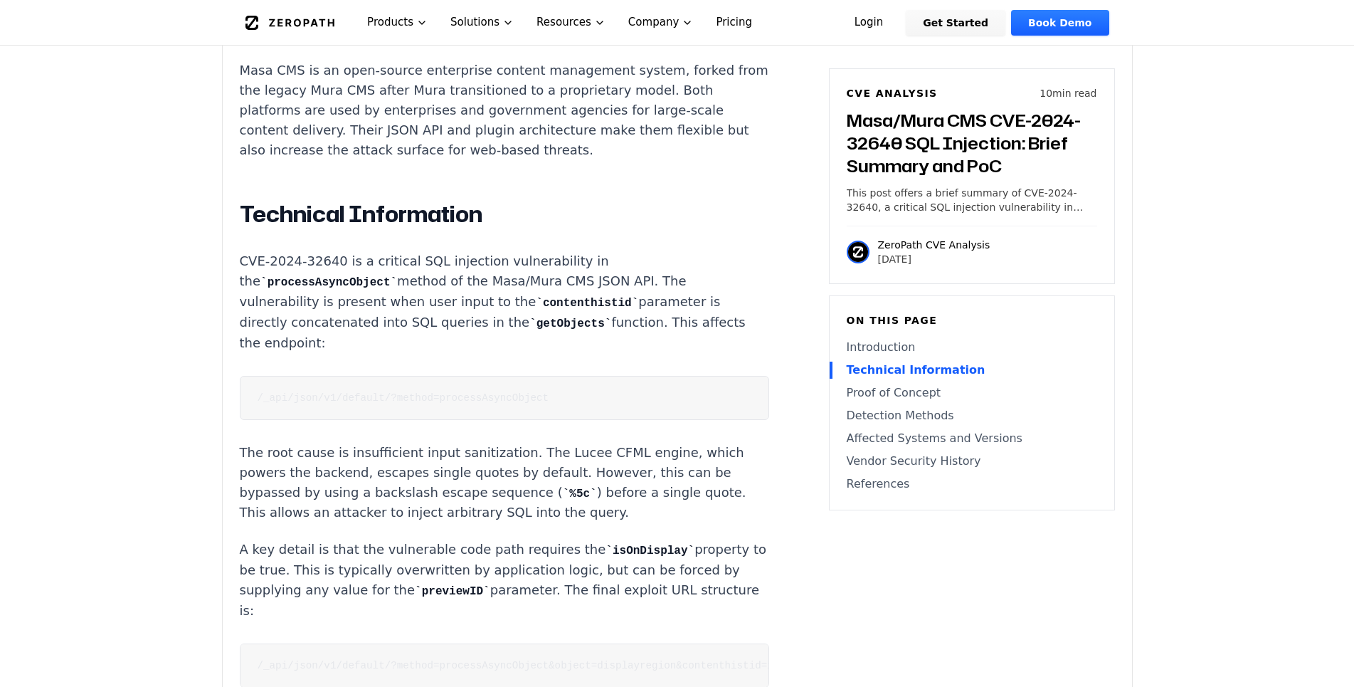
scroll to position [1452, 0]
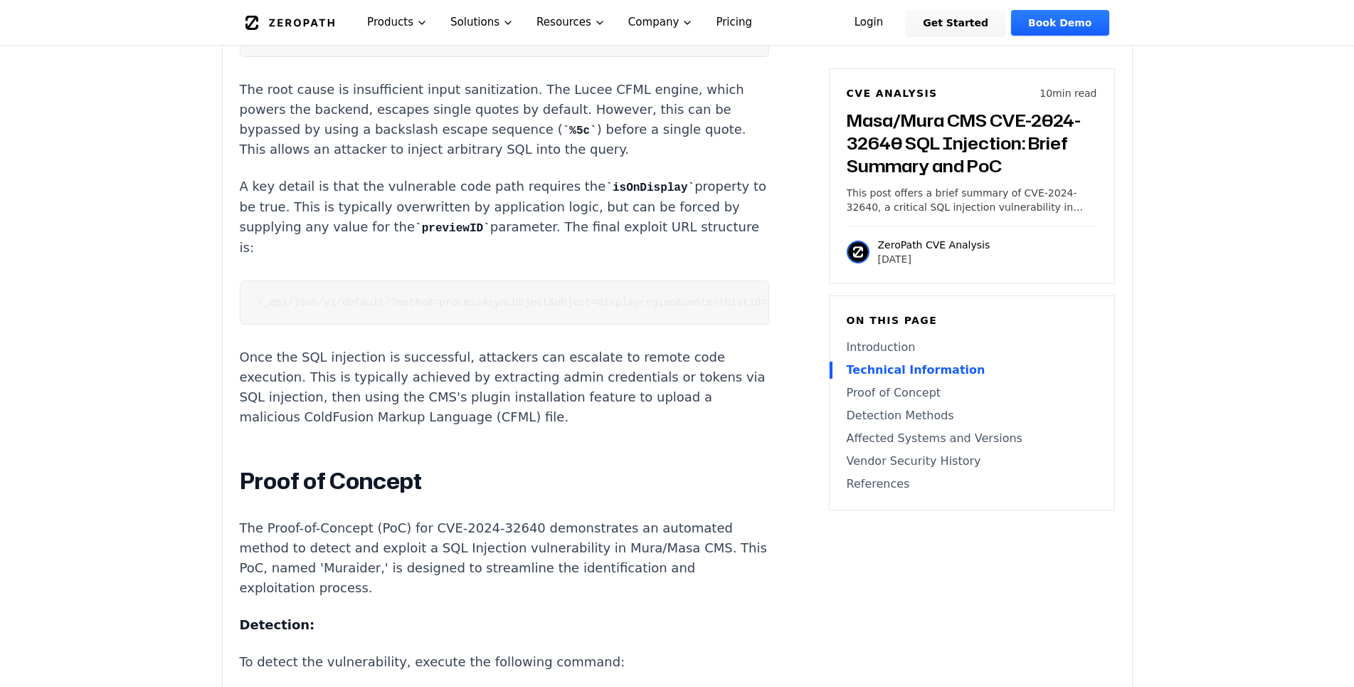
click at [443, 291] on pre "/_api/json/v1/default/?method=processAsyncObject&object=displayregion&contenthi…" at bounding box center [504, 302] width 529 height 44
click at [444, 290] on pre "/_api/json/v1/default/?method=processAsyncObject&object=displayregion&contenthi…" at bounding box center [504, 302] width 529 height 44
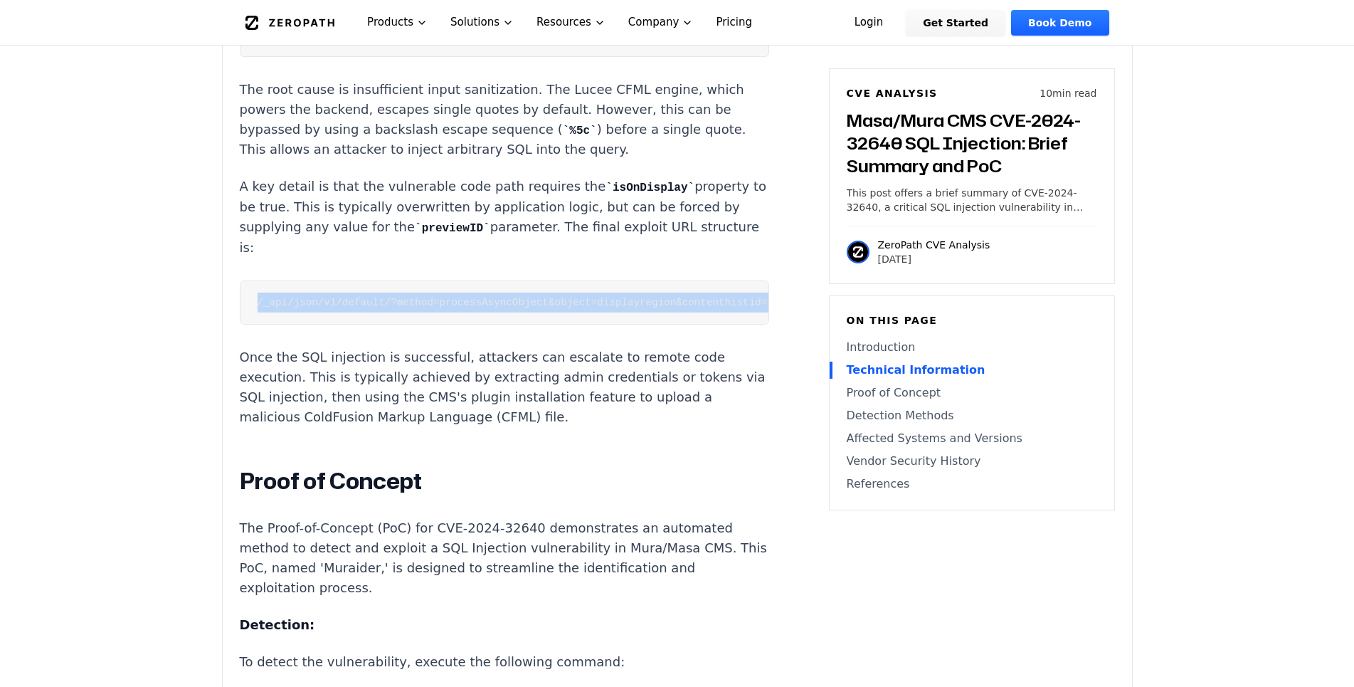
click at [444, 290] on pre "/_api/json/v1/default/?method=processAsyncObject&object=displayregion&contenthi…" at bounding box center [504, 302] width 529 height 44
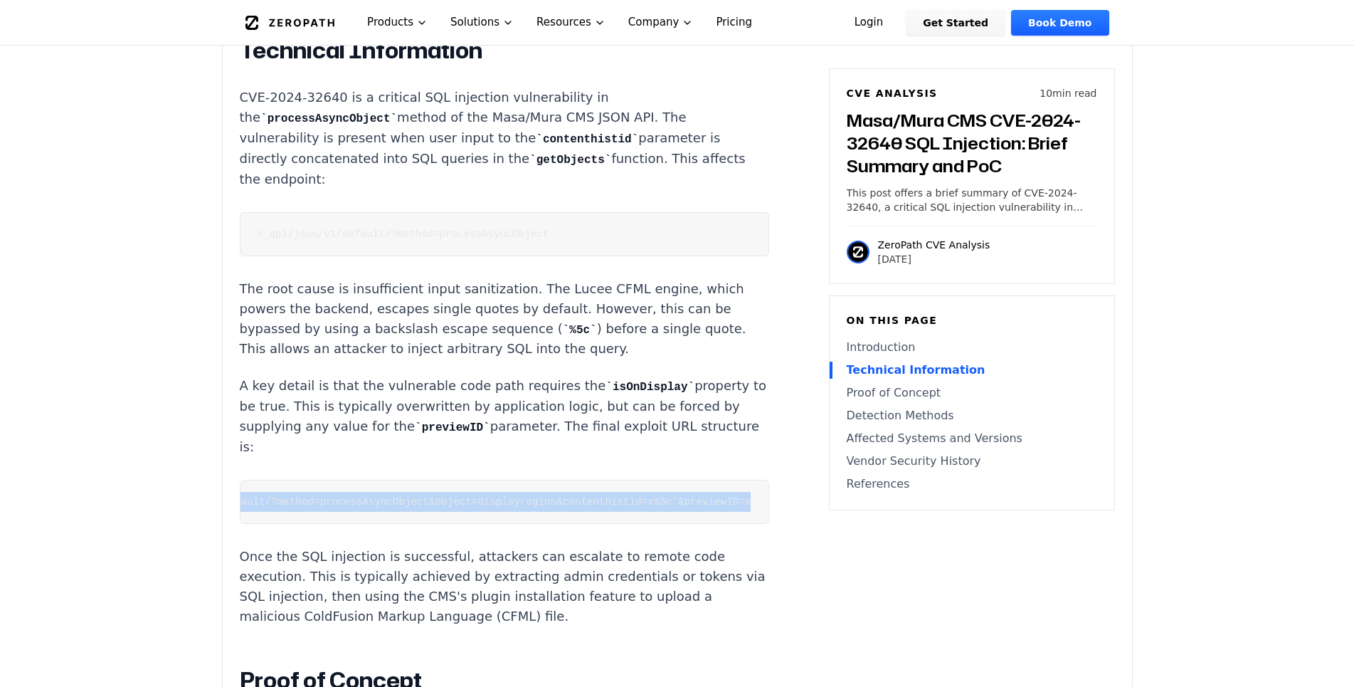
scroll to position [1234, 0]
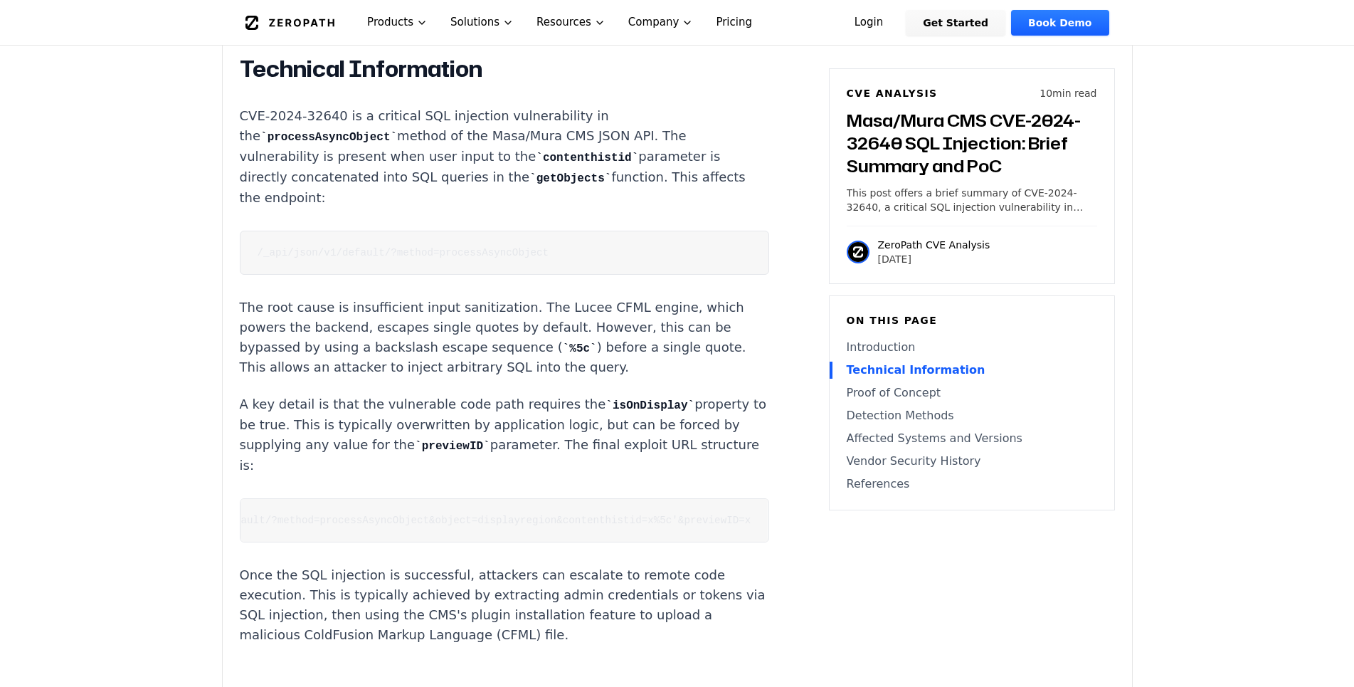
click at [362, 416] on p "A key detail is that the vulnerable code path requires the isOnDisplay property…" at bounding box center [504, 434] width 529 height 81
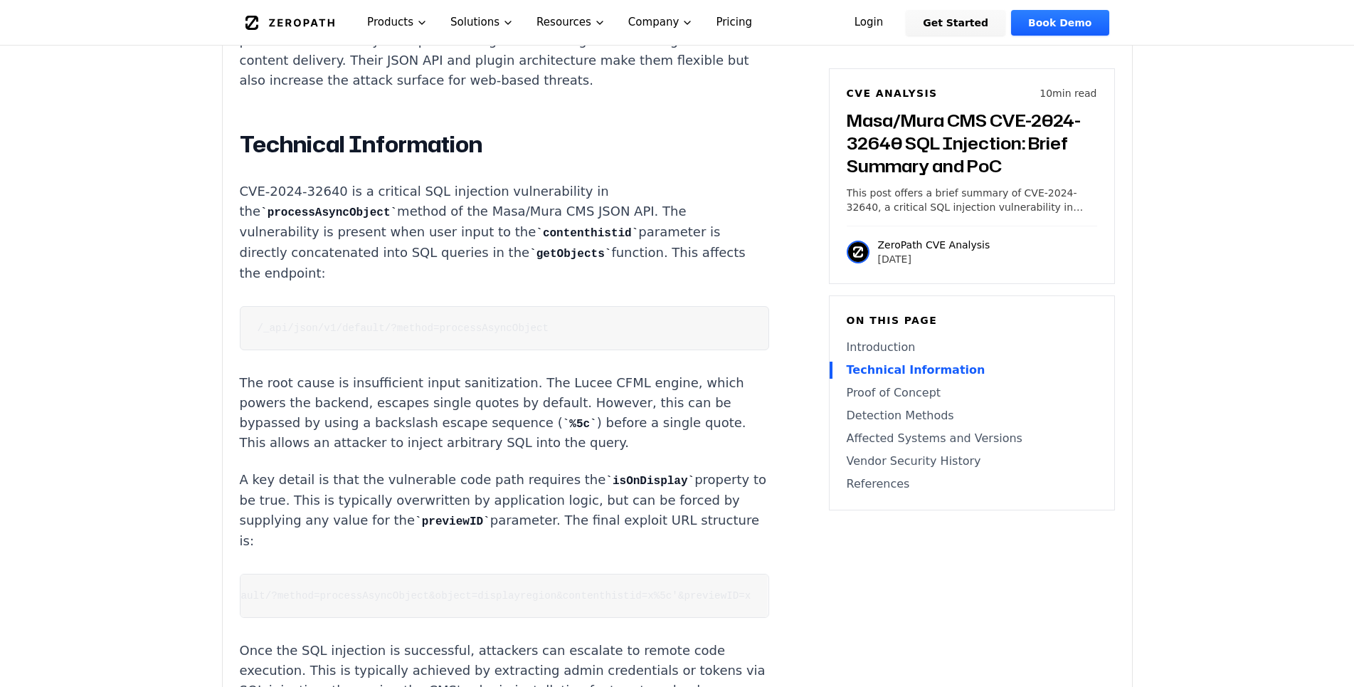
scroll to position [1161, 0]
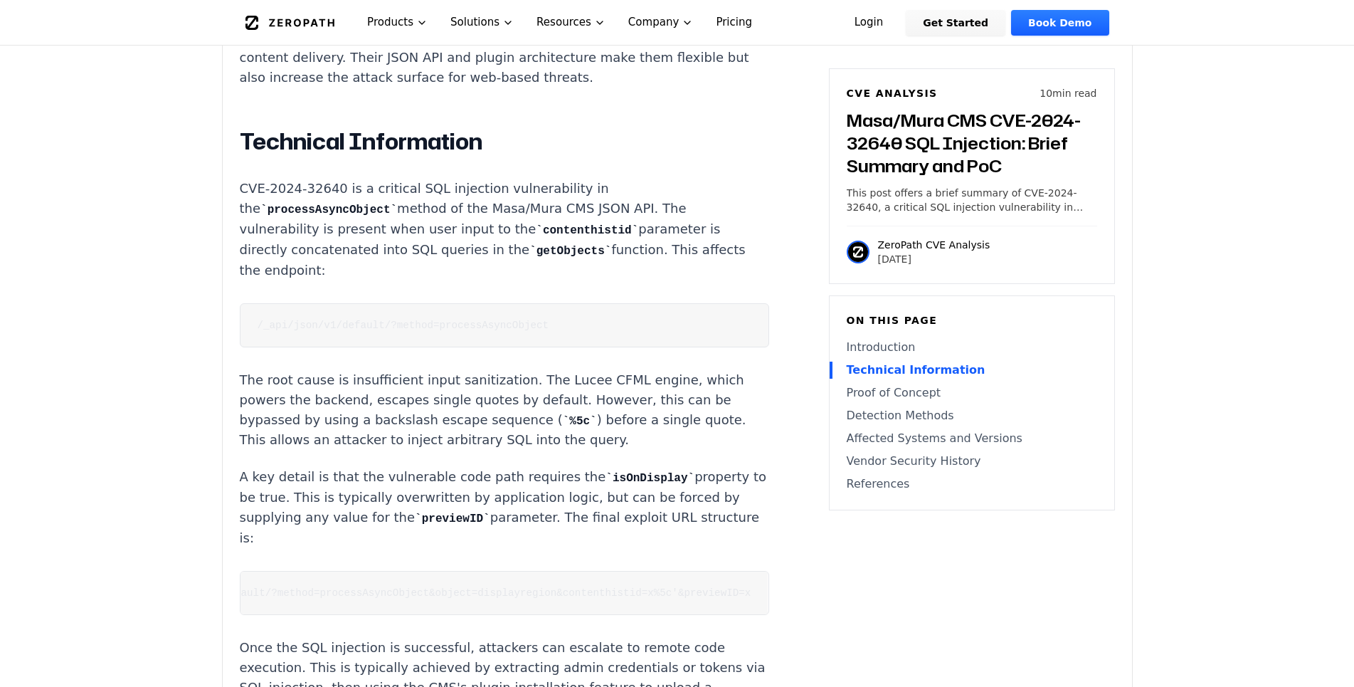
click at [549, 418] on p "The root cause is insufficient input sanitization. The Lucee CFML engine, which…" at bounding box center [504, 410] width 529 height 80
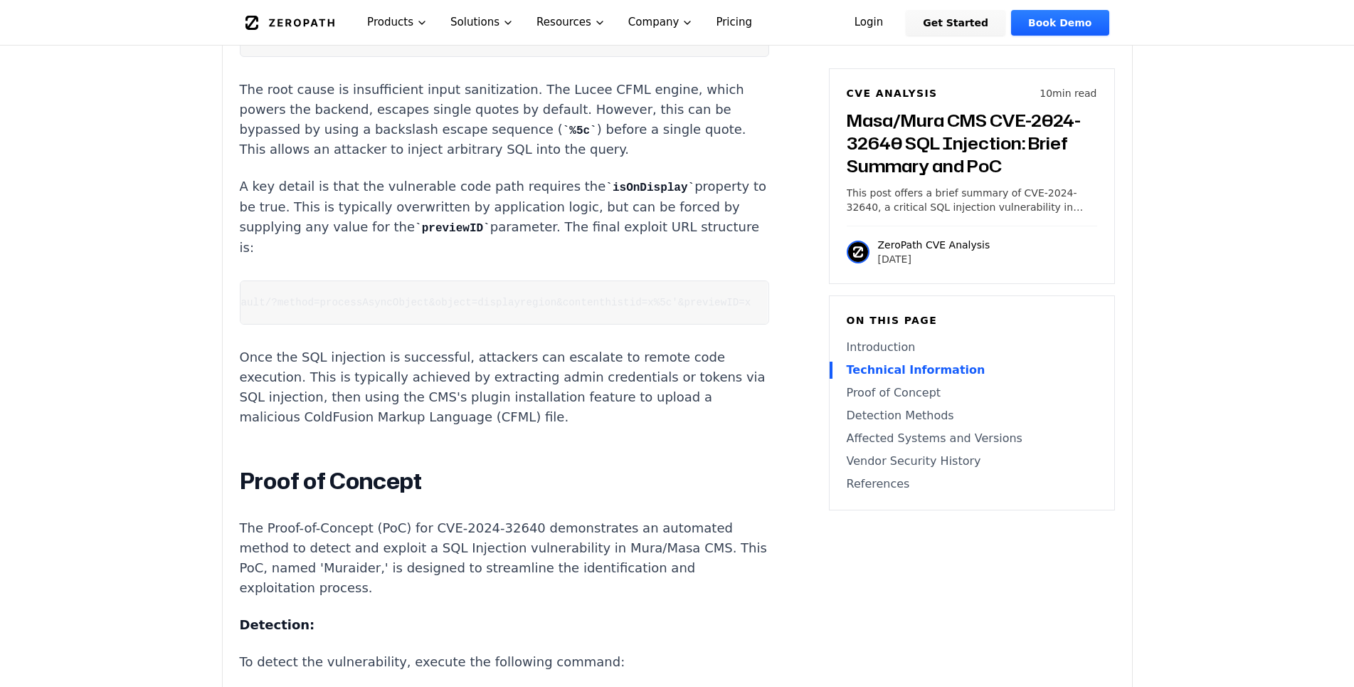
scroll to position [0, 0]
click at [363, 297] on code "/_api/json/v1/default/?method=processAsyncObject&object=displayregion&contenthi…" at bounding box center [564, 302] width 613 height 11
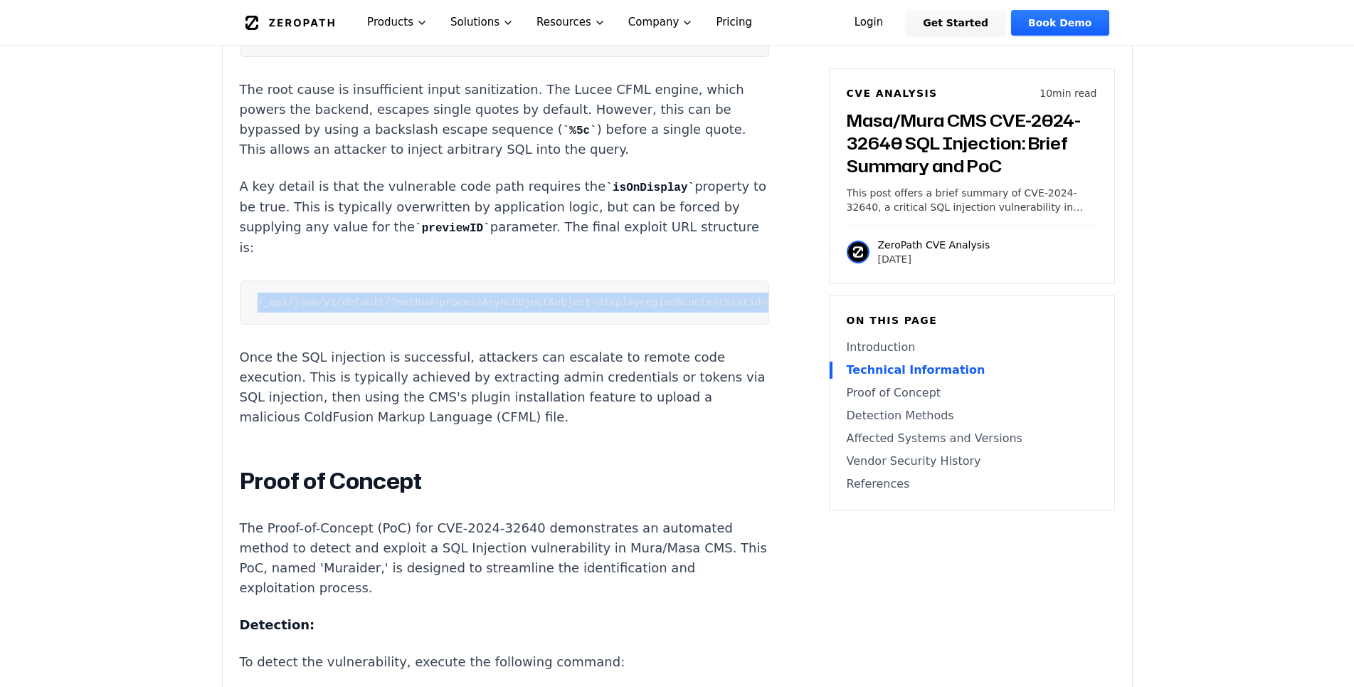
click at [363, 297] on code "/_api/json/v1/default/?method=processAsyncObject&object=displayregion&contenthi…" at bounding box center [564, 302] width 613 height 11
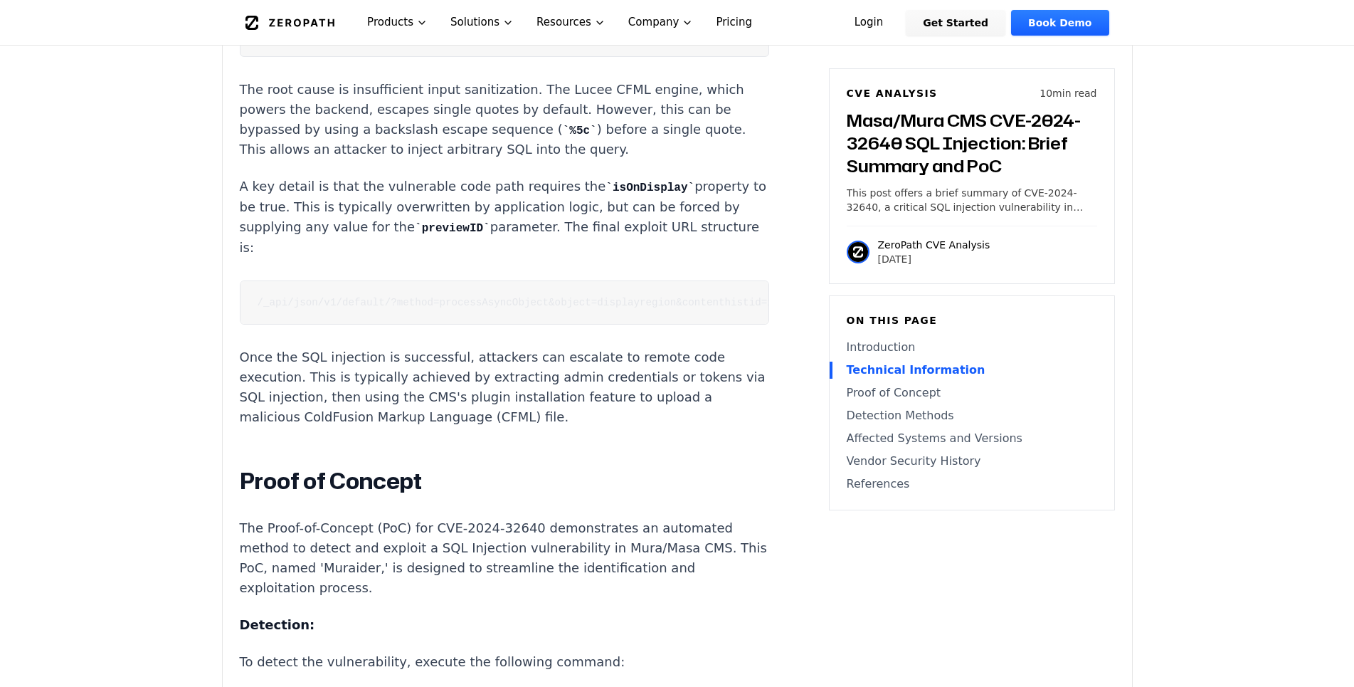
click at [379, 406] on p "Once the SQL injection is successful, attackers can escalate to remote code exe…" at bounding box center [504, 387] width 529 height 80
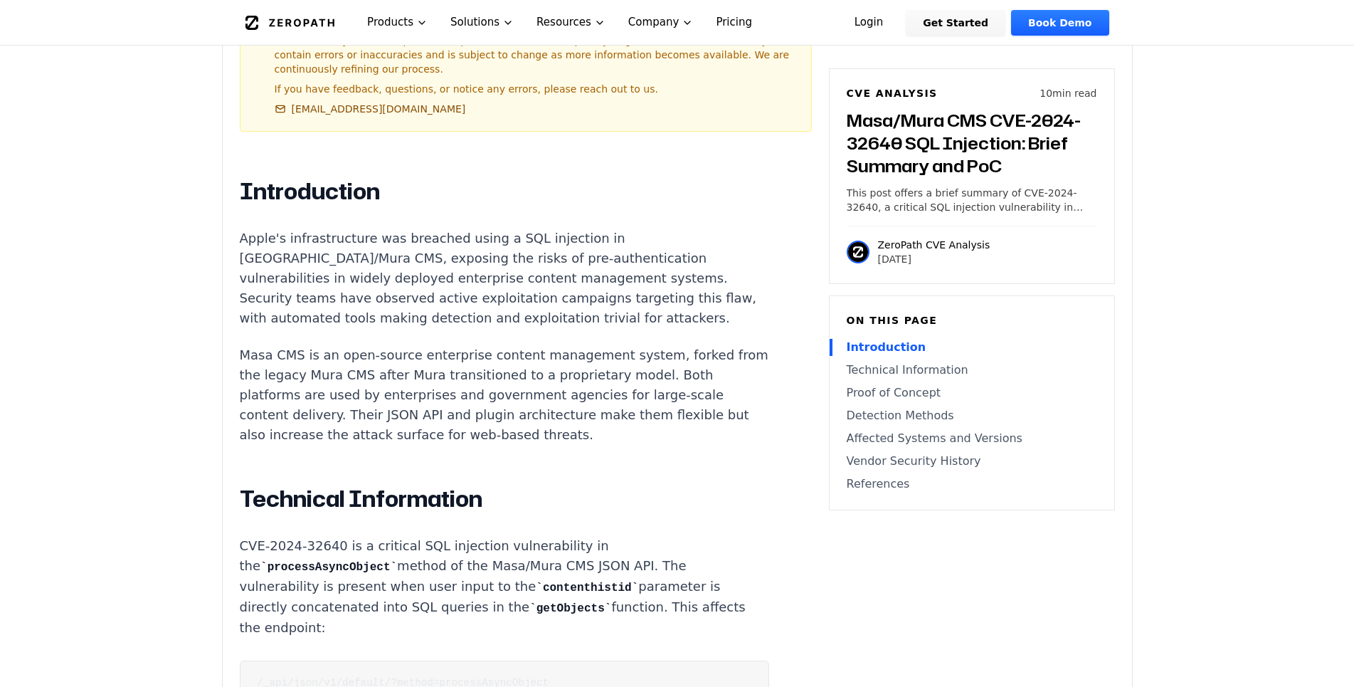
scroll to position [798, 0]
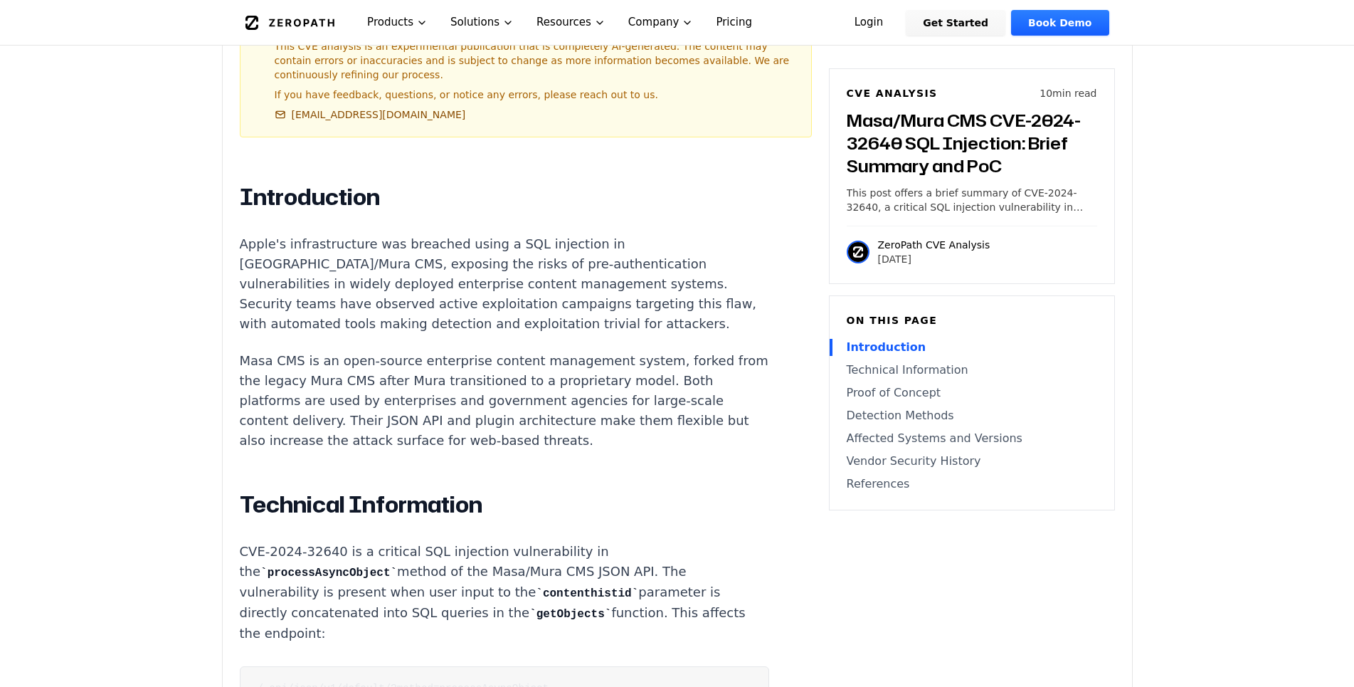
click at [260, 351] on p "Masa CMS is an open-source enterprise content management system, forked from th…" at bounding box center [504, 401] width 529 height 100
copy p "Masa"
